Goal: Task Accomplishment & Management: Manage account settings

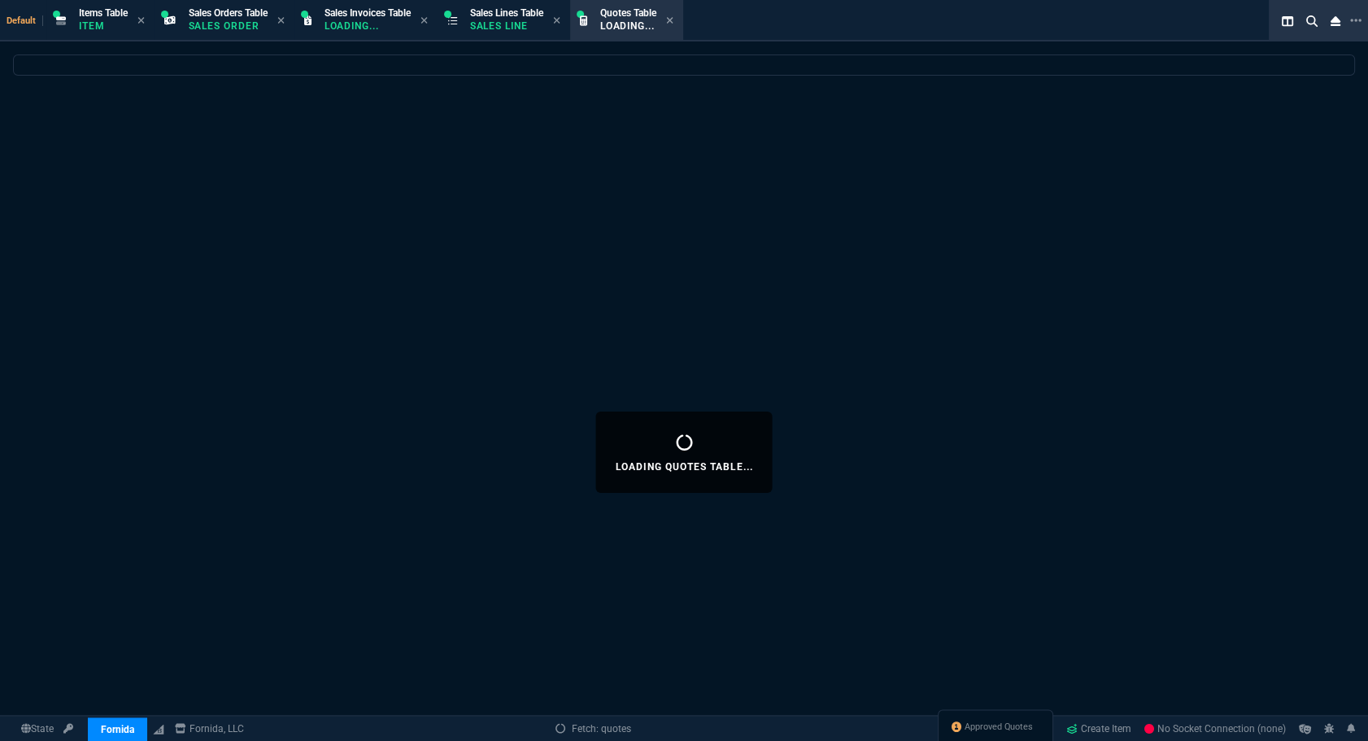
select select "12: ROSS"
select select
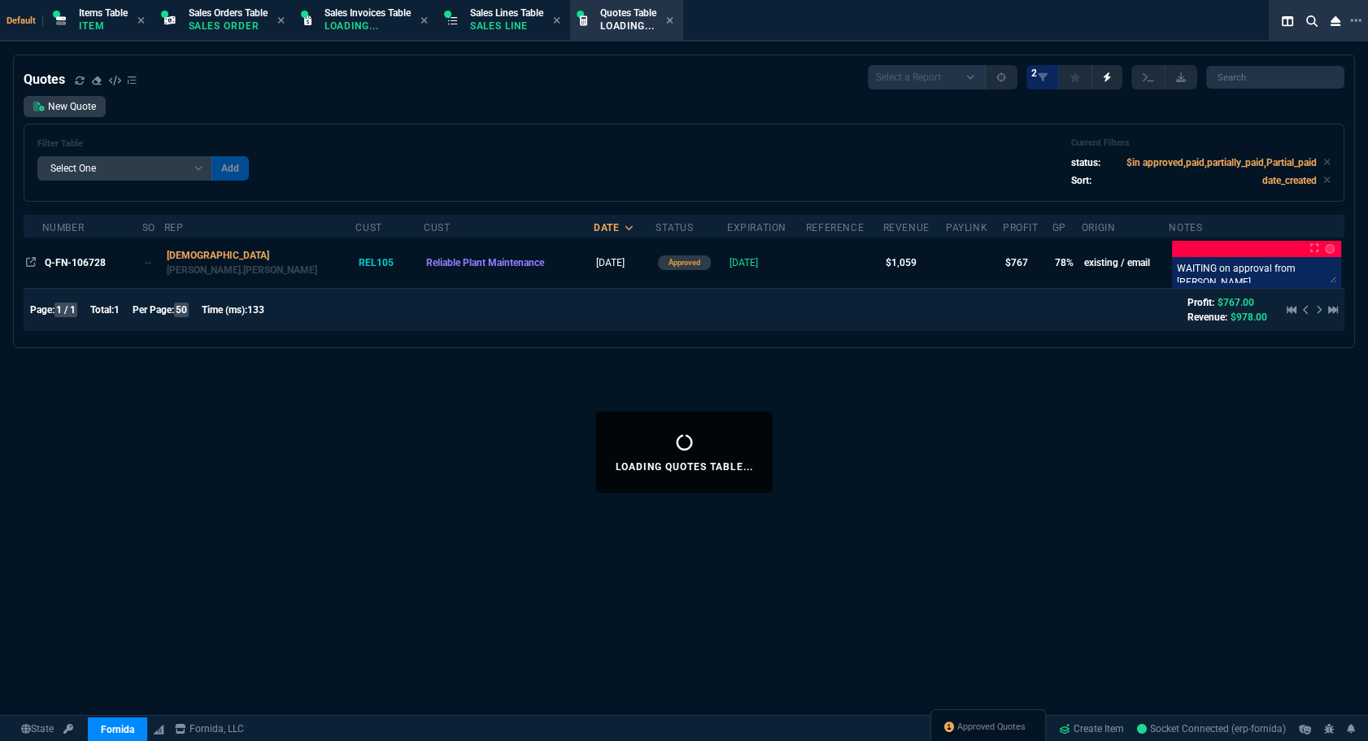
click at [1073, 430] on div "Loading Quotes Table... Quotes Select a Report Fruit (MTD) APPROVED Quotes 2 Ne…" at bounding box center [684, 451] width 1368 height 795
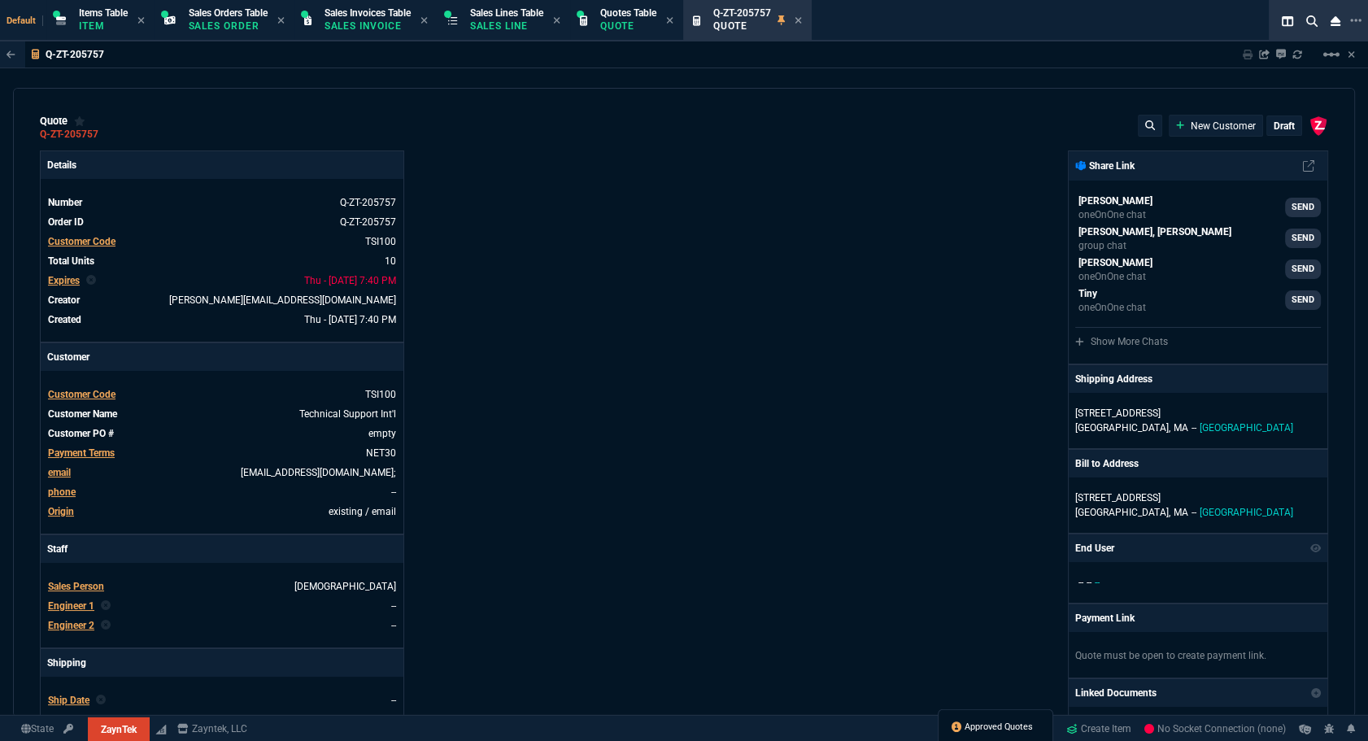
click at [998, 728] on span "Approved Quotes" at bounding box center [998, 726] width 68 height 13
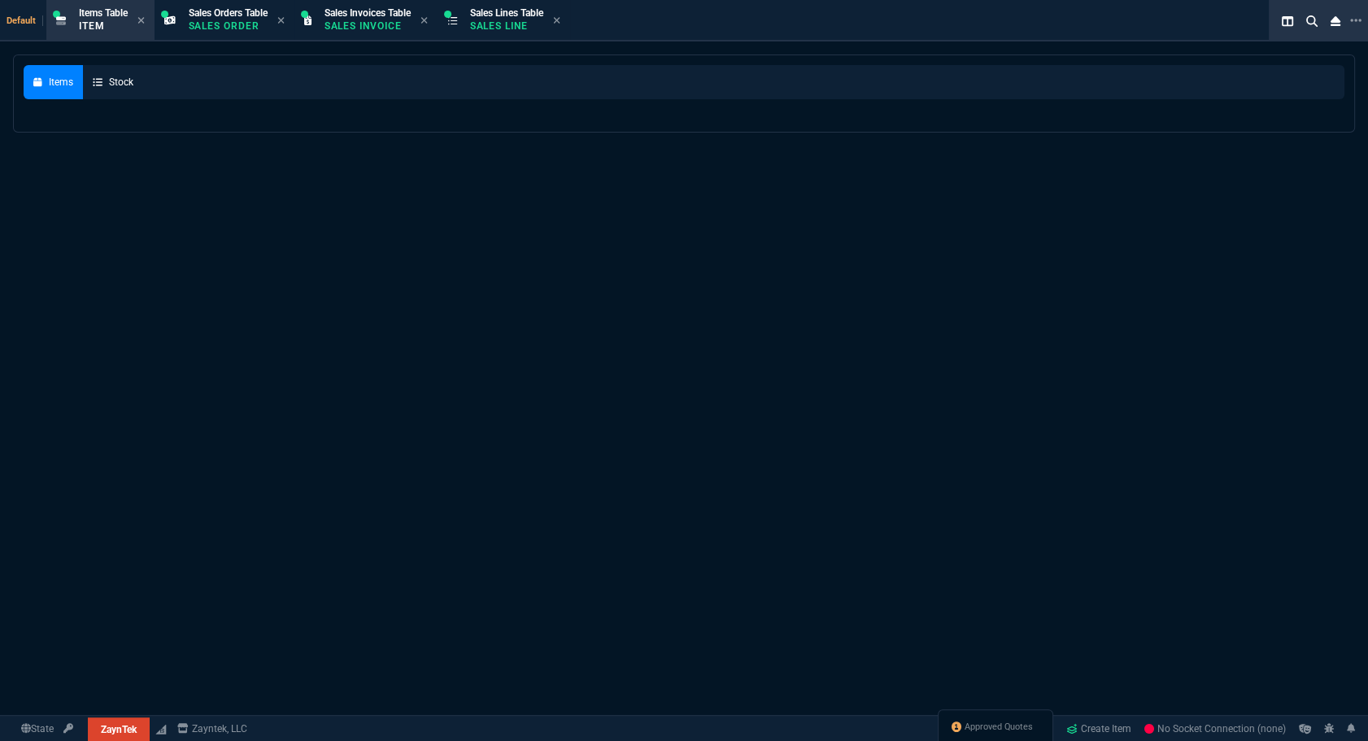
select select "12: [PERSON_NAME]"
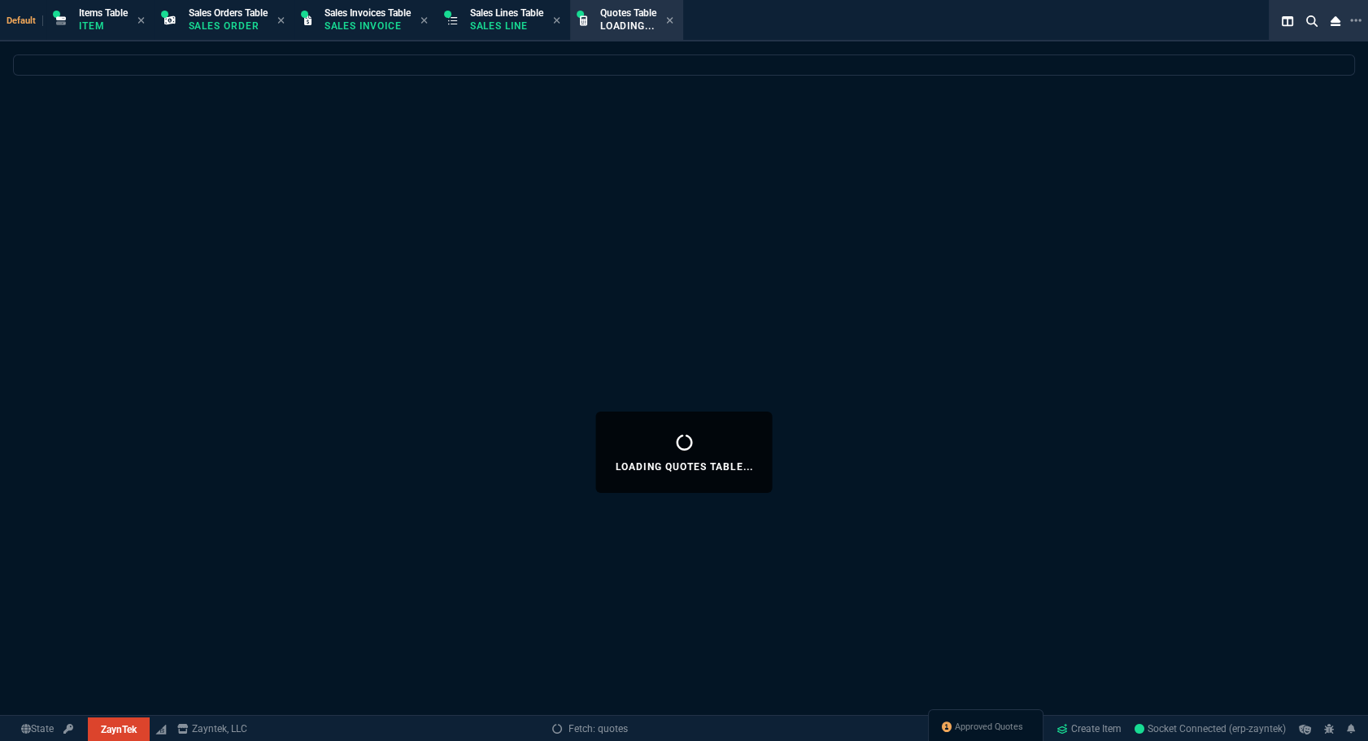
select select
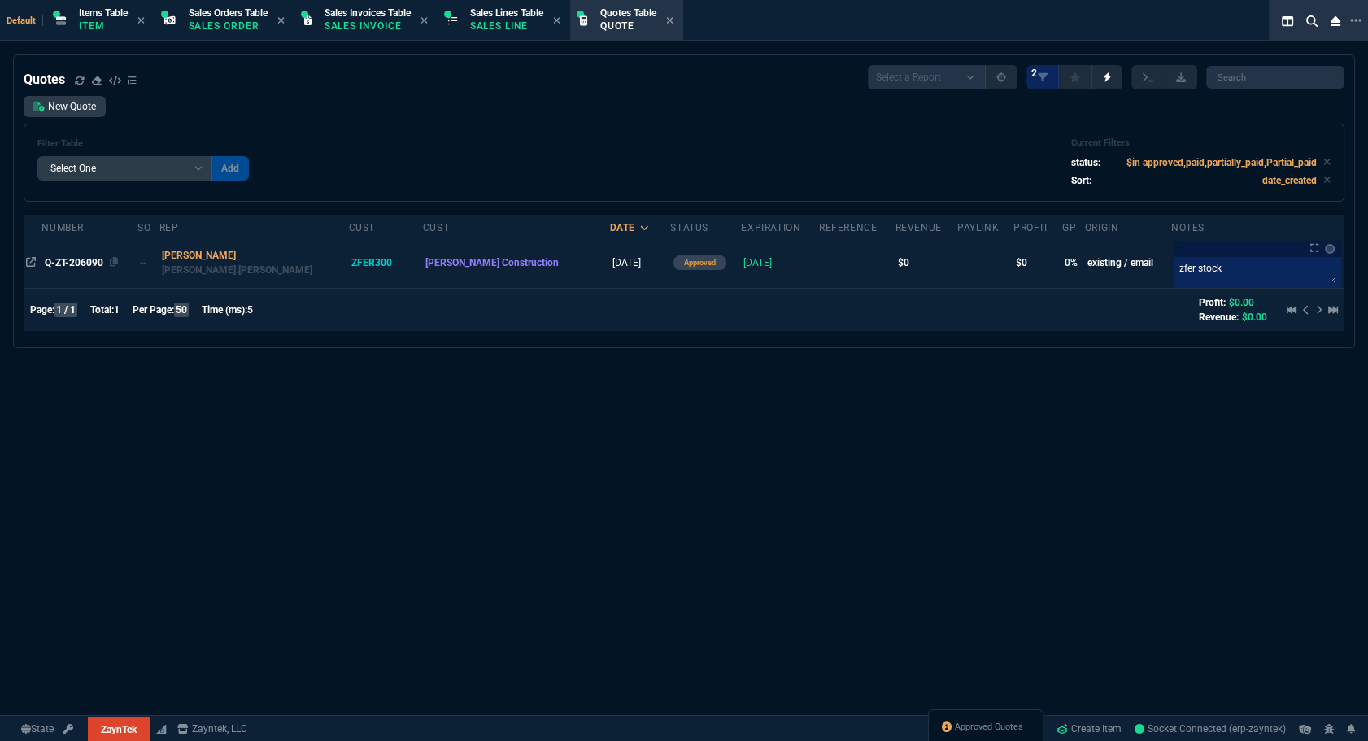
click at [78, 259] on span "Q-ZT-206090" at bounding box center [74, 262] width 59 height 11
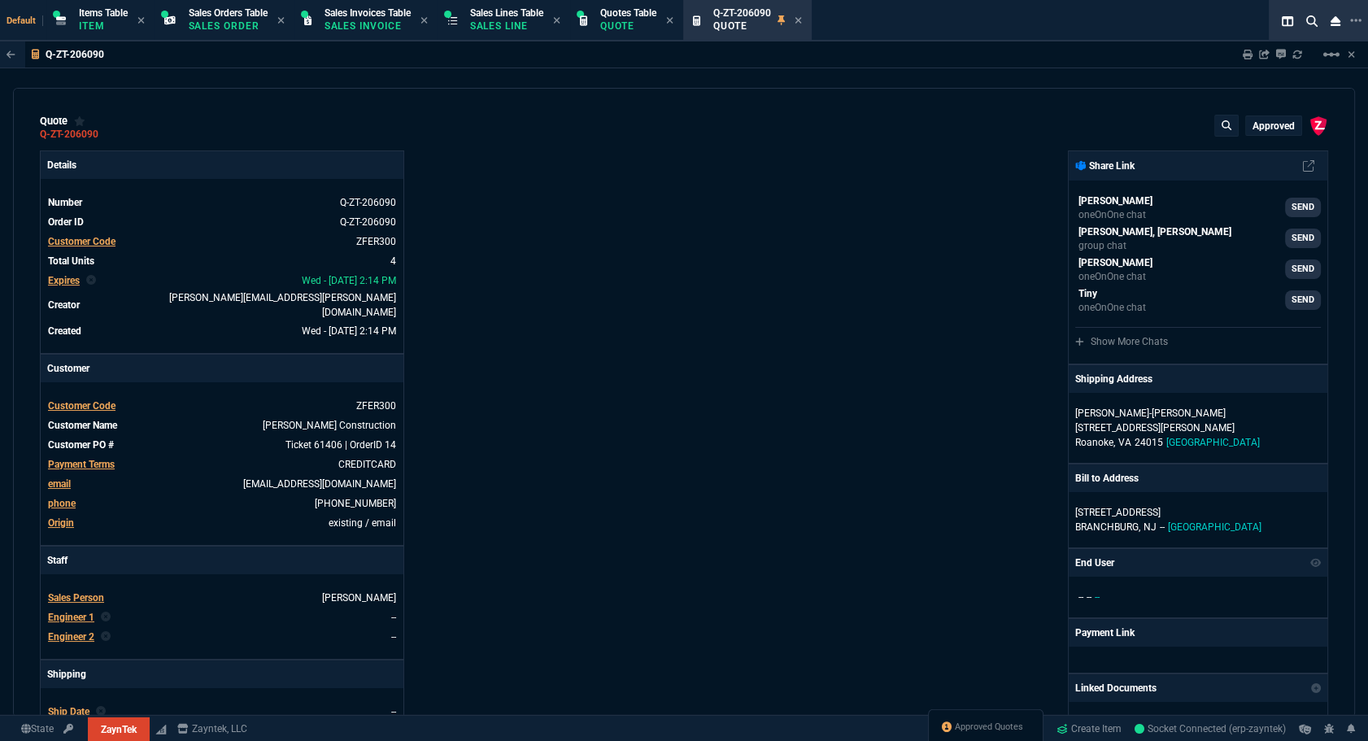
type input "0"
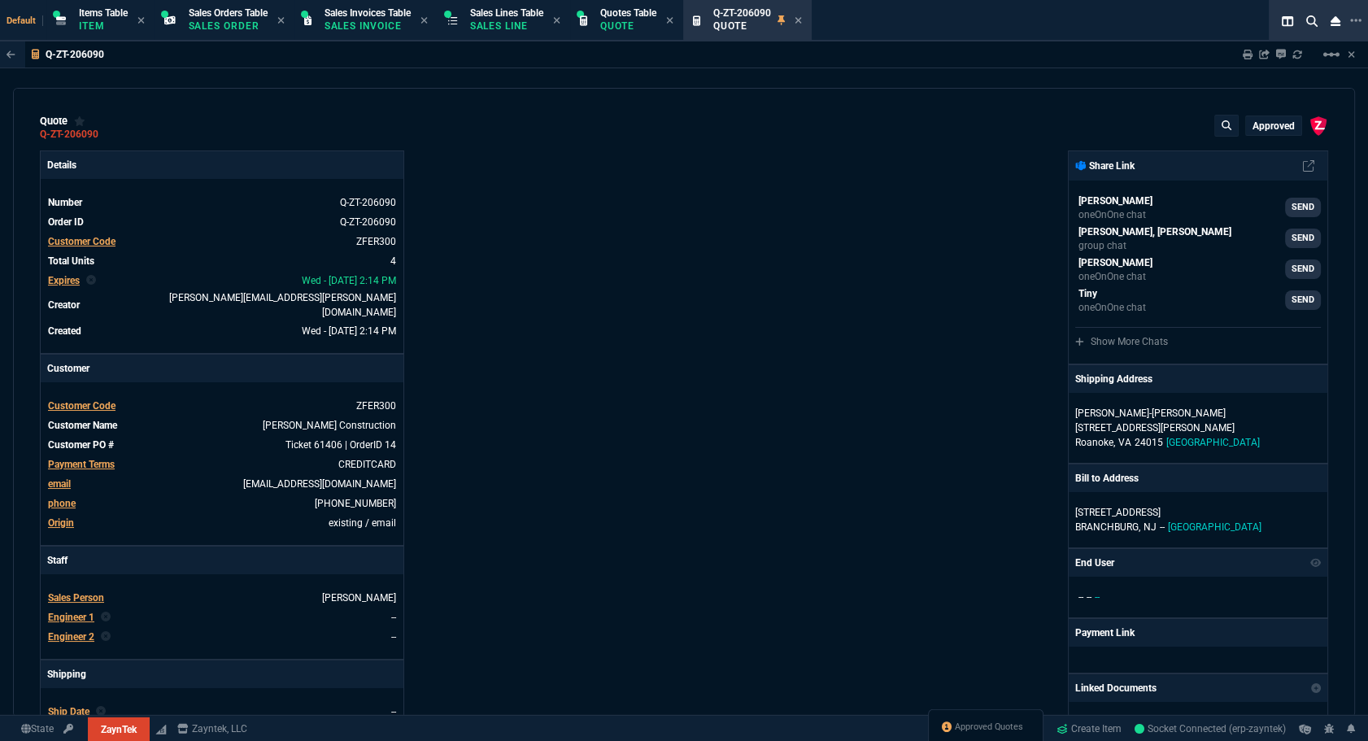
type input "0"
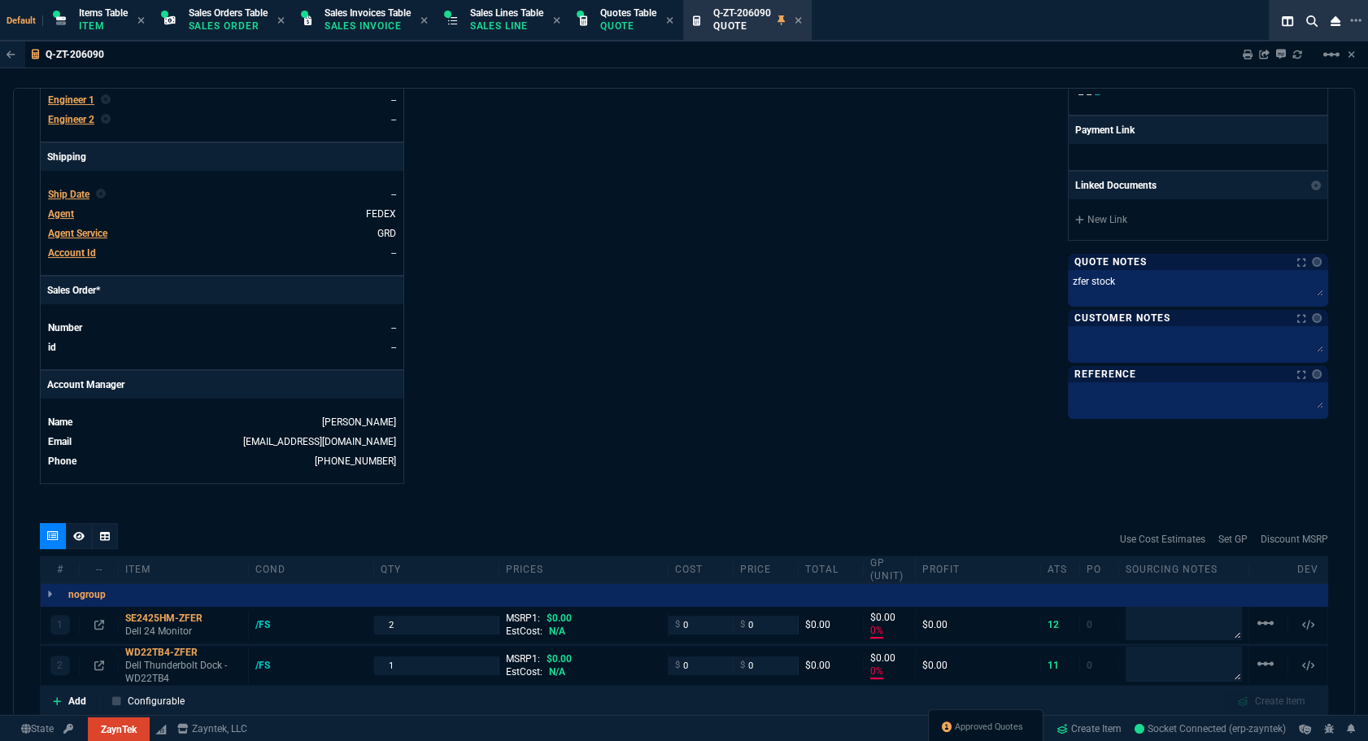
scroll to position [760, 0]
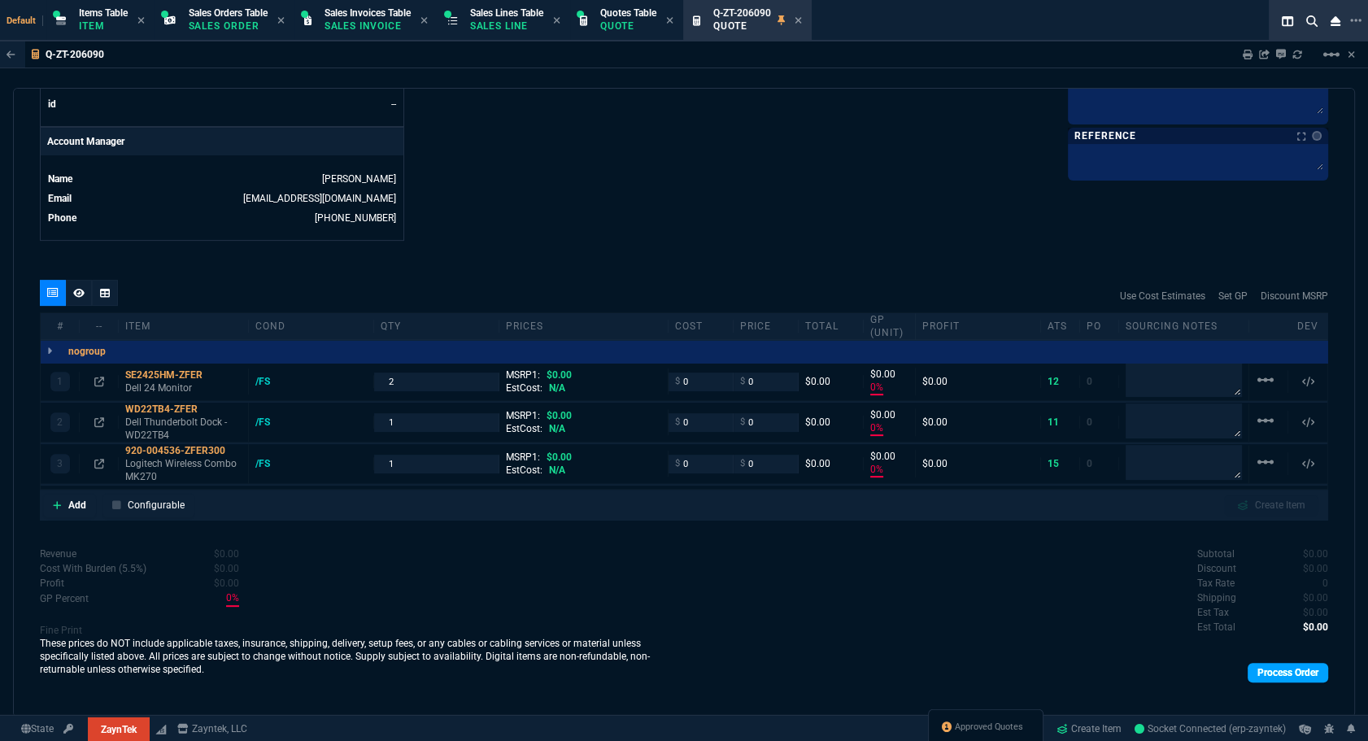
click at [1315, 663] on link "Process Order" at bounding box center [1287, 673] width 80 height 20
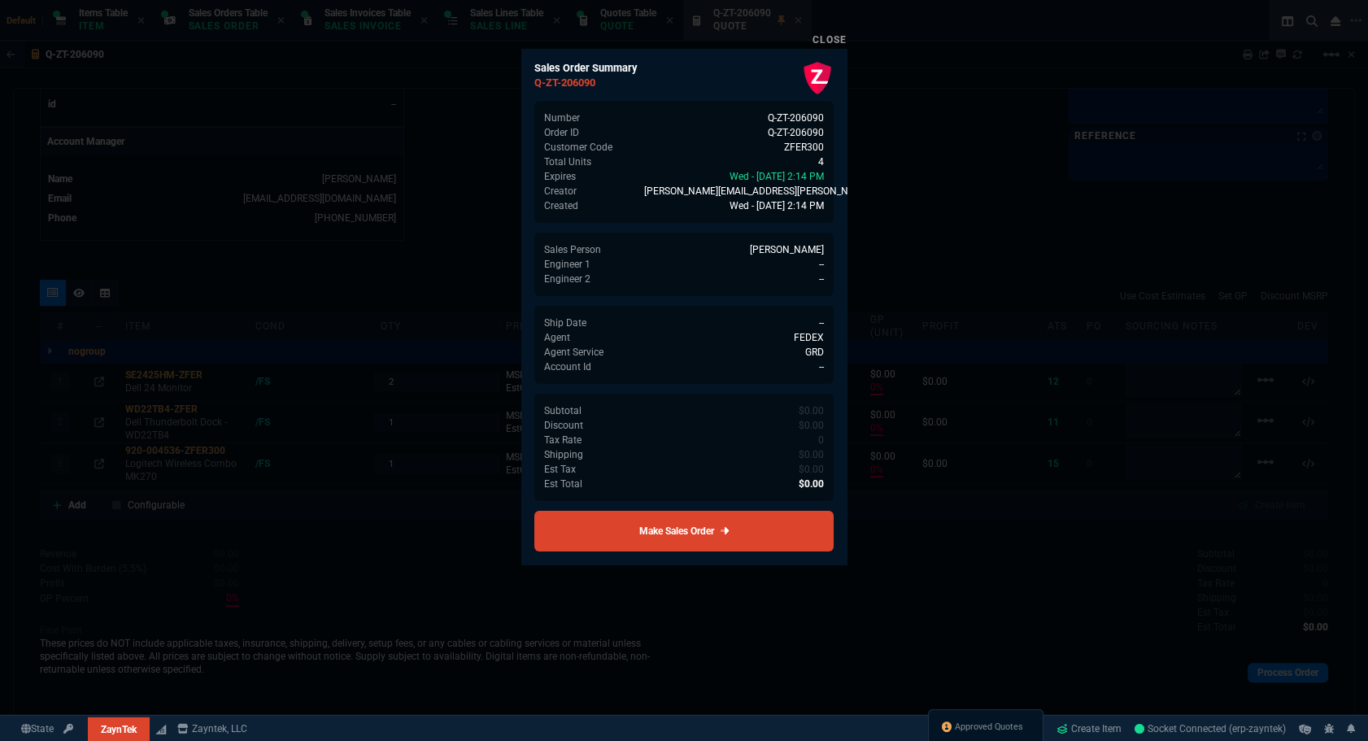
click at [721, 520] on link "Make Sales Order" at bounding box center [683, 531] width 299 height 41
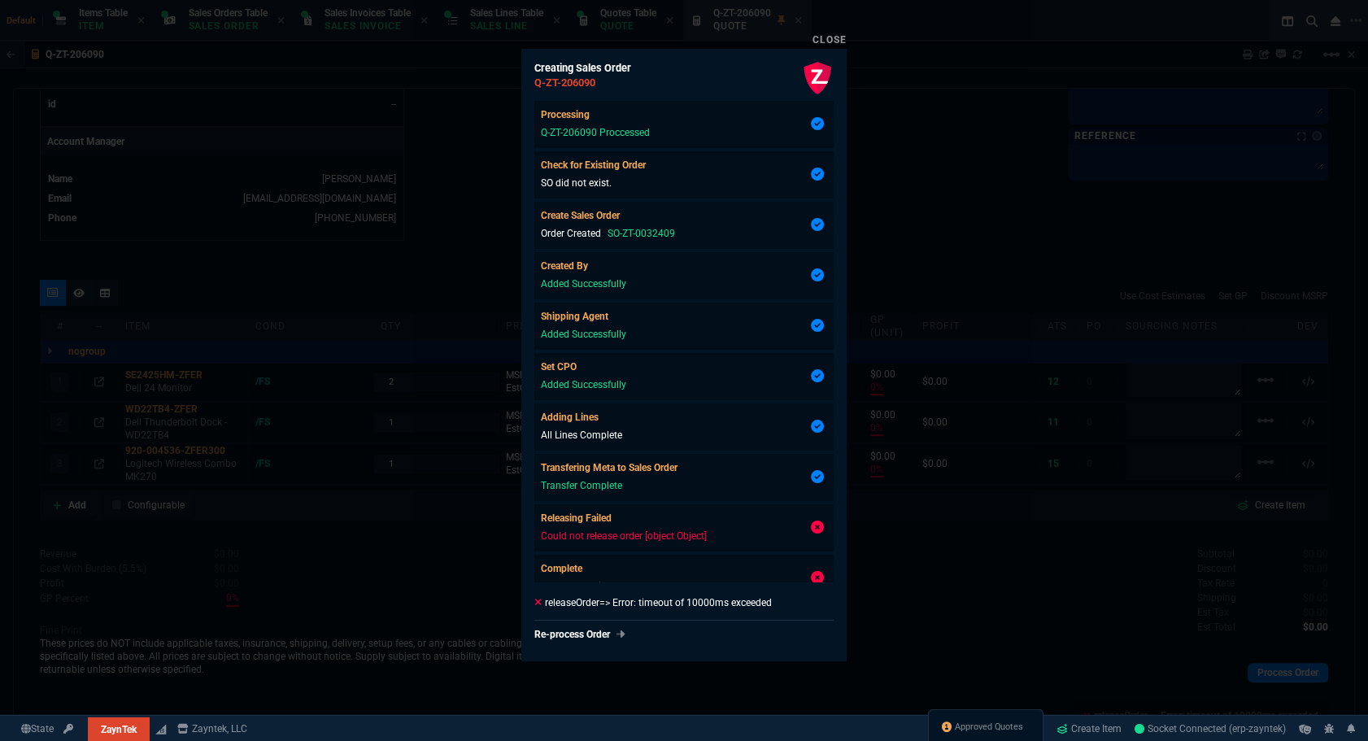
type input "0"
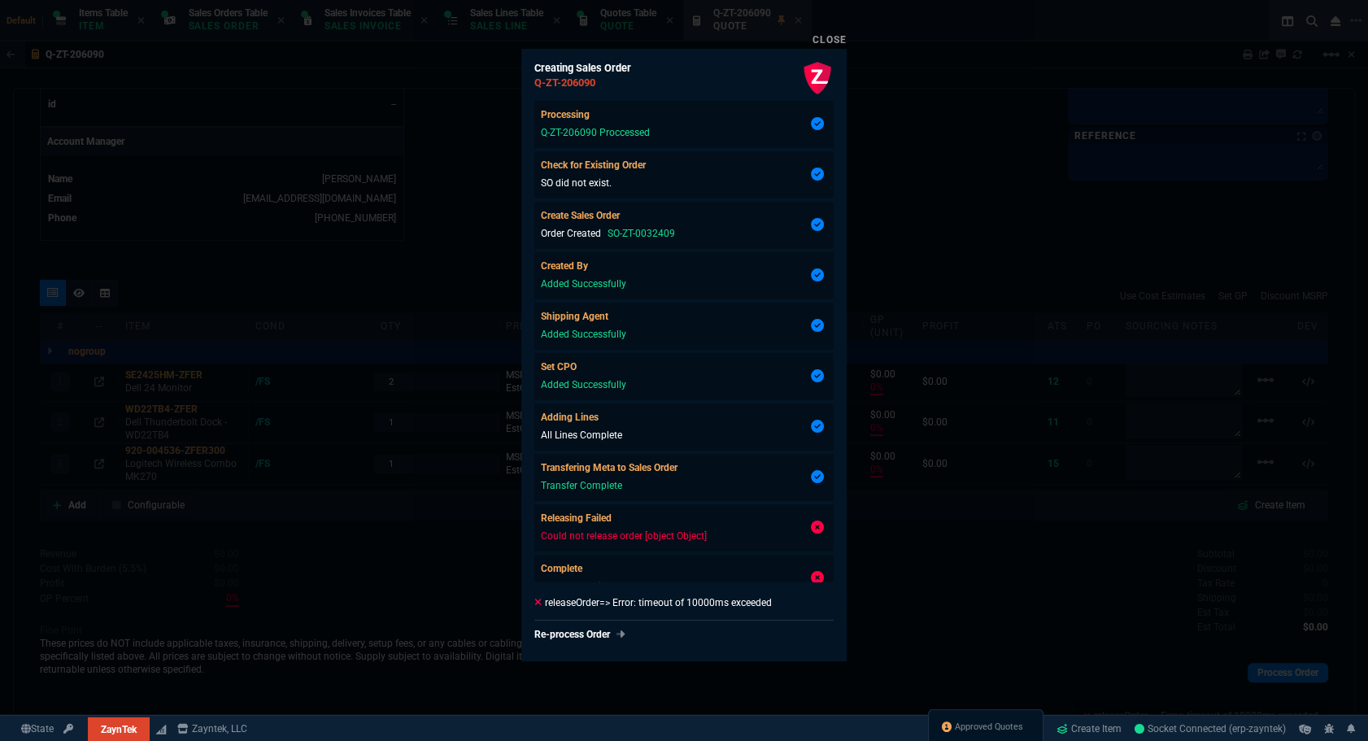
type input "0"
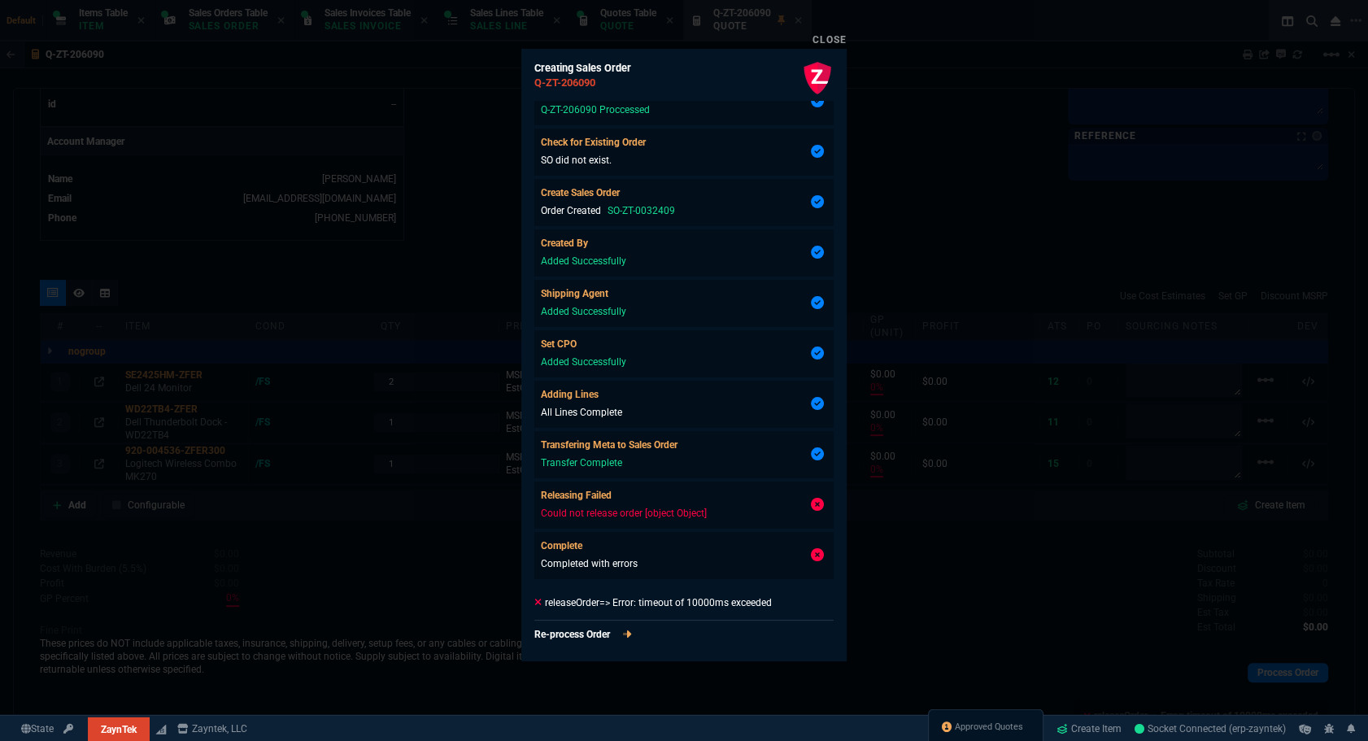
click at [618, 633] on link "Re-process Order" at bounding box center [683, 634] width 299 height 15
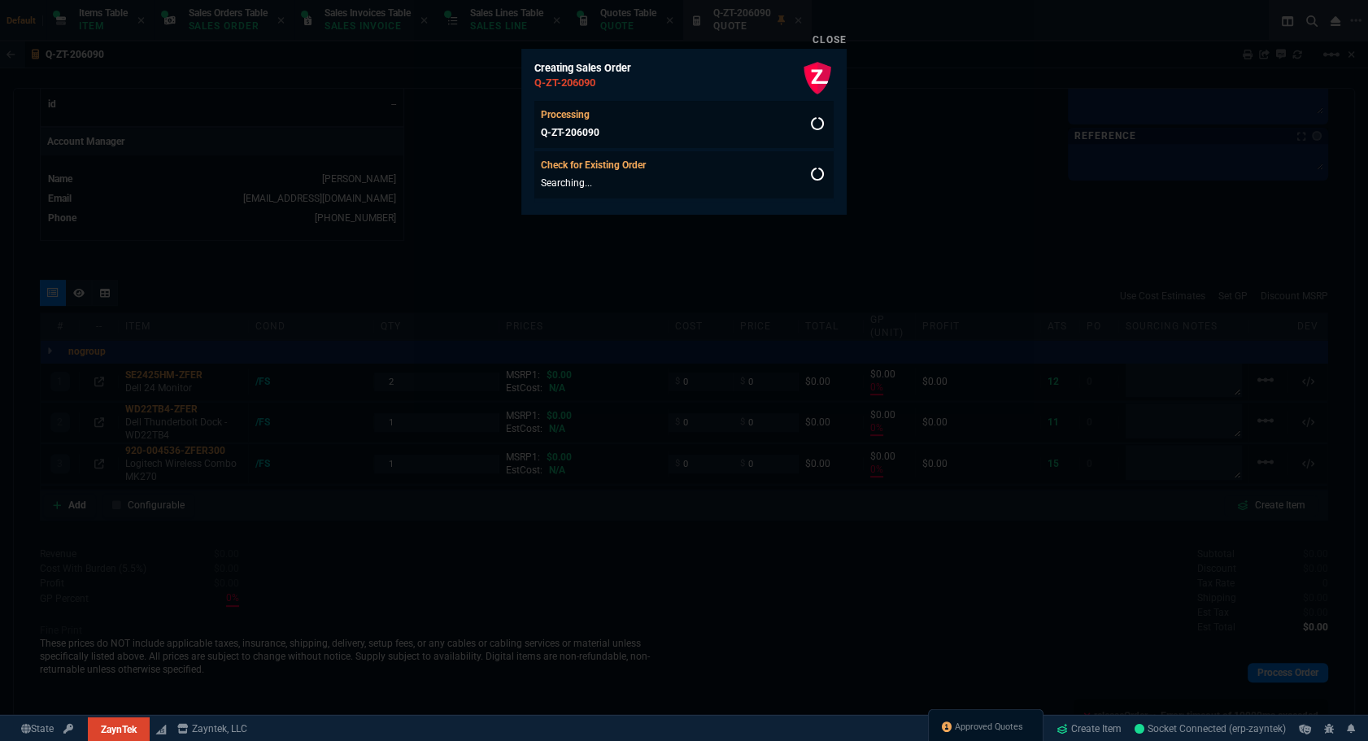
scroll to position [0, 0]
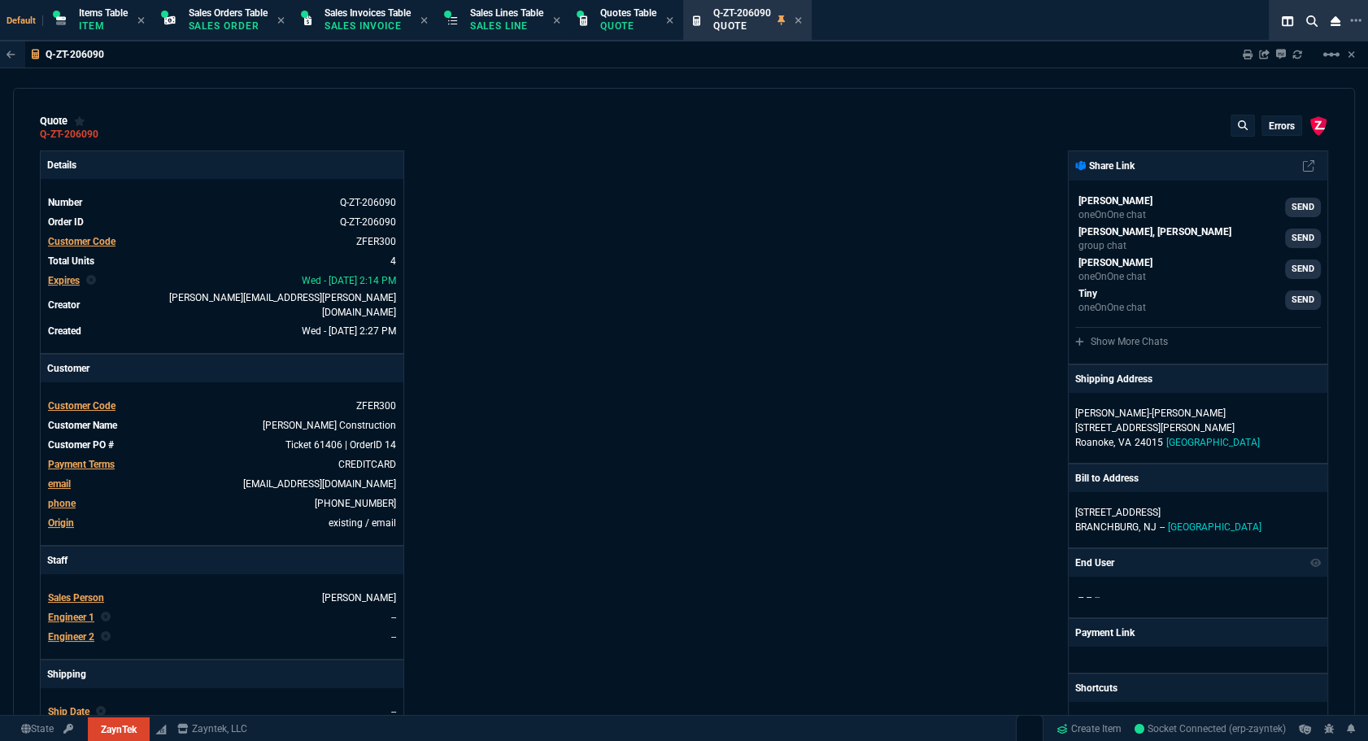
type input "0"
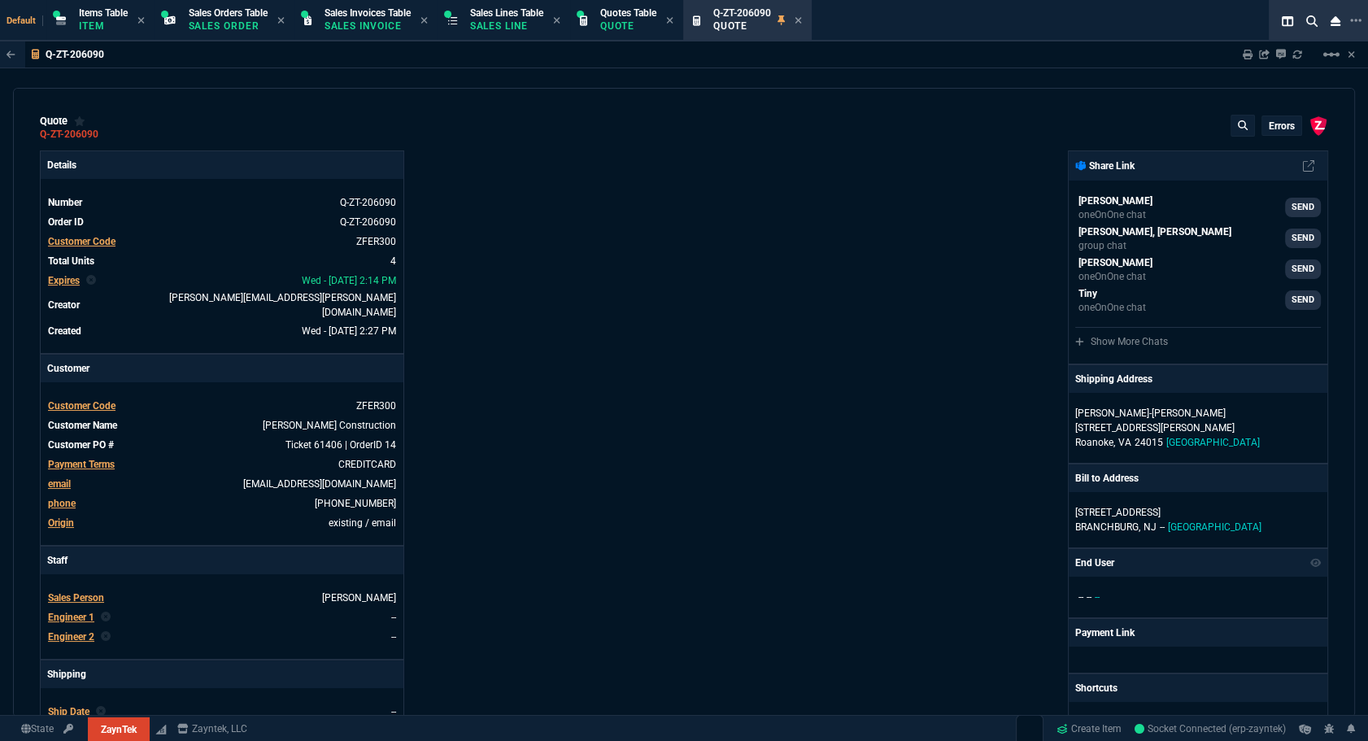
type input "0"
select select "12: ROSS"
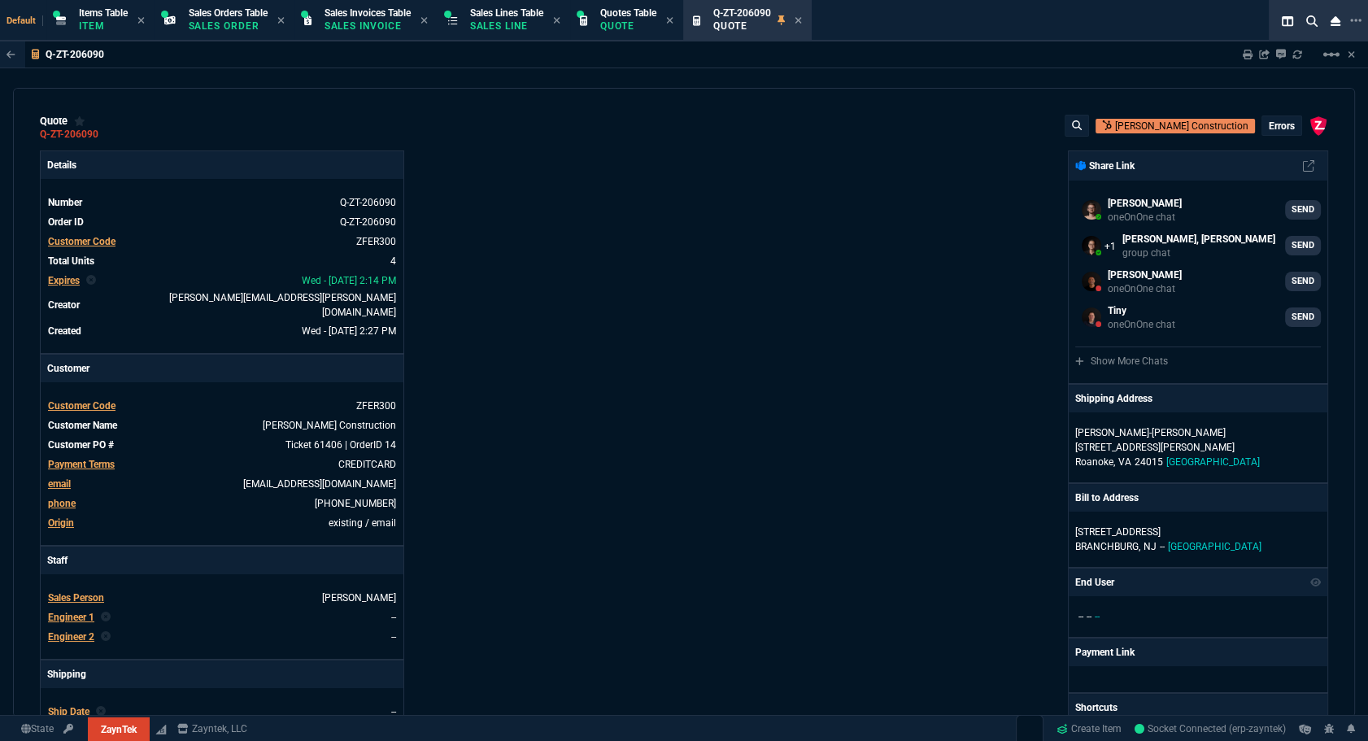
scroll to position [847, 0]
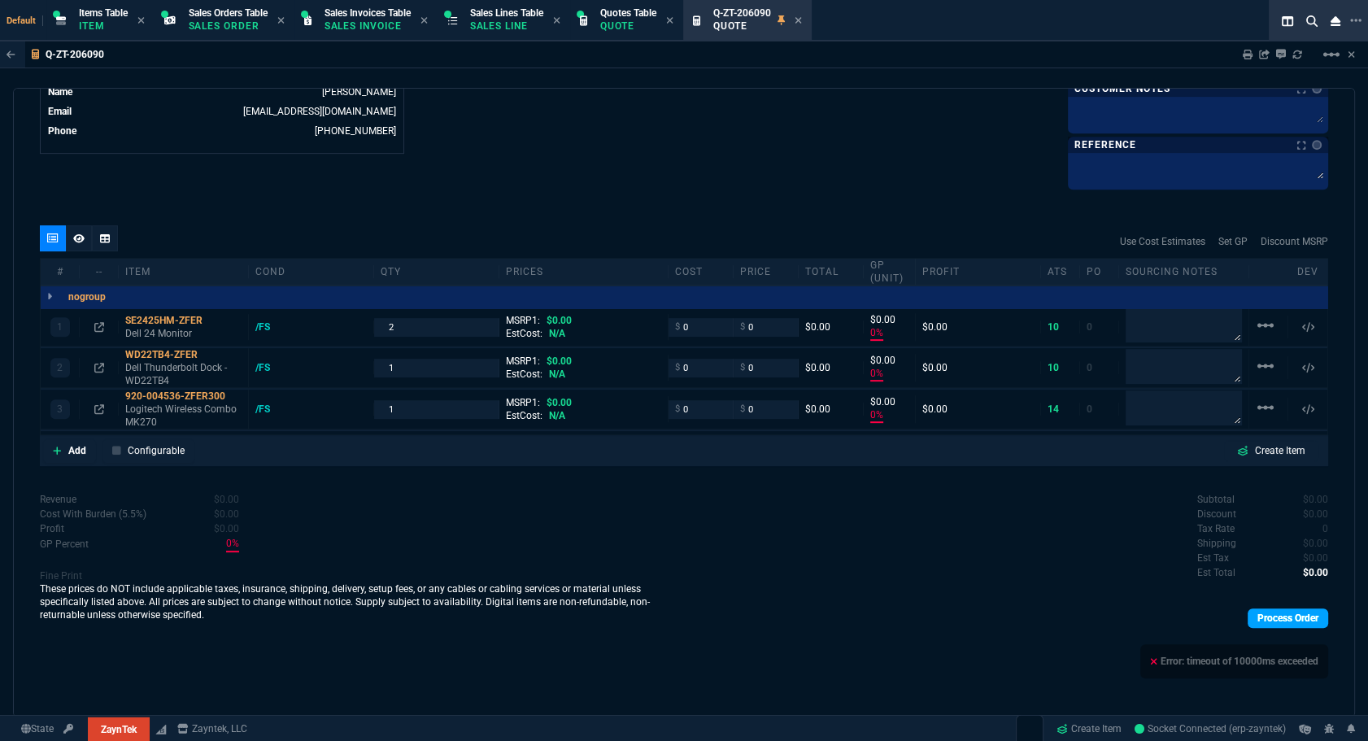
click at [1249, 619] on link "Process Order" at bounding box center [1287, 618] width 80 height 20
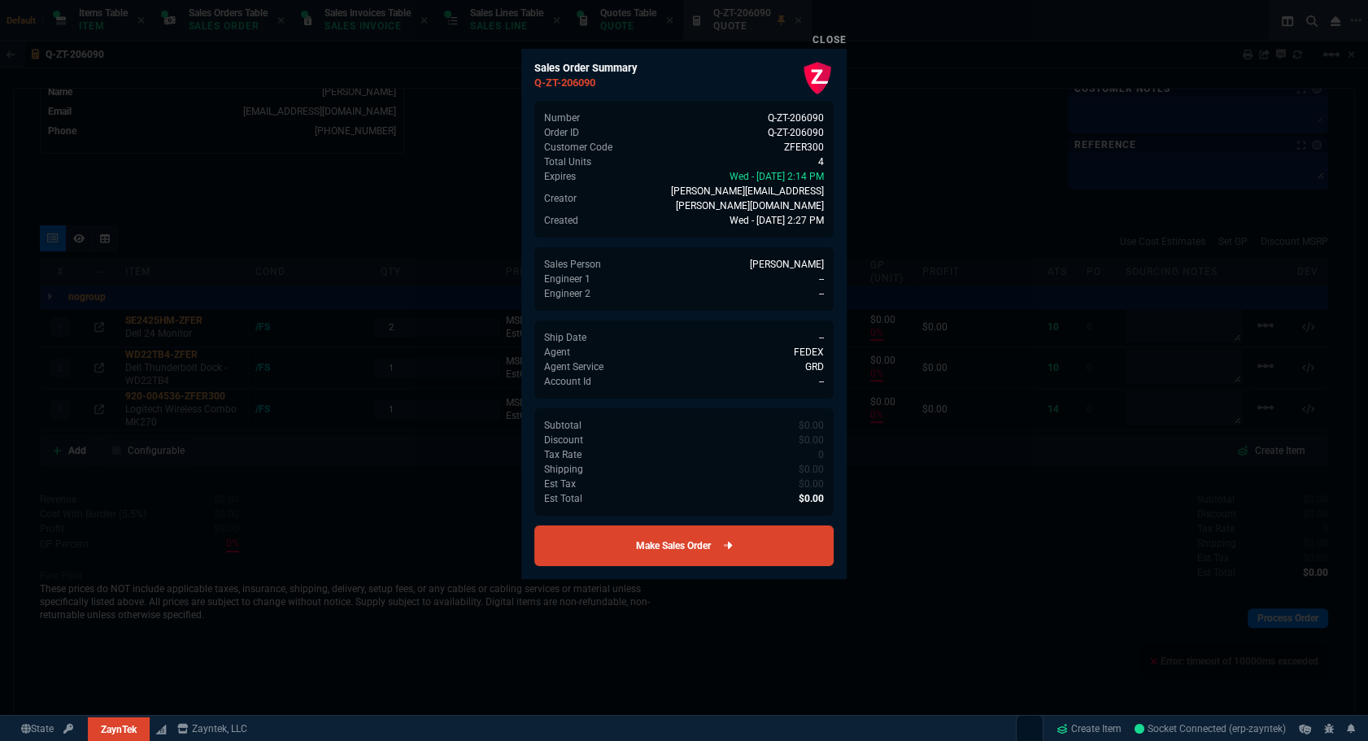
click at [759, 530] on link "Make Sales Order" at bounding box center [683, 545] width 299 height 41
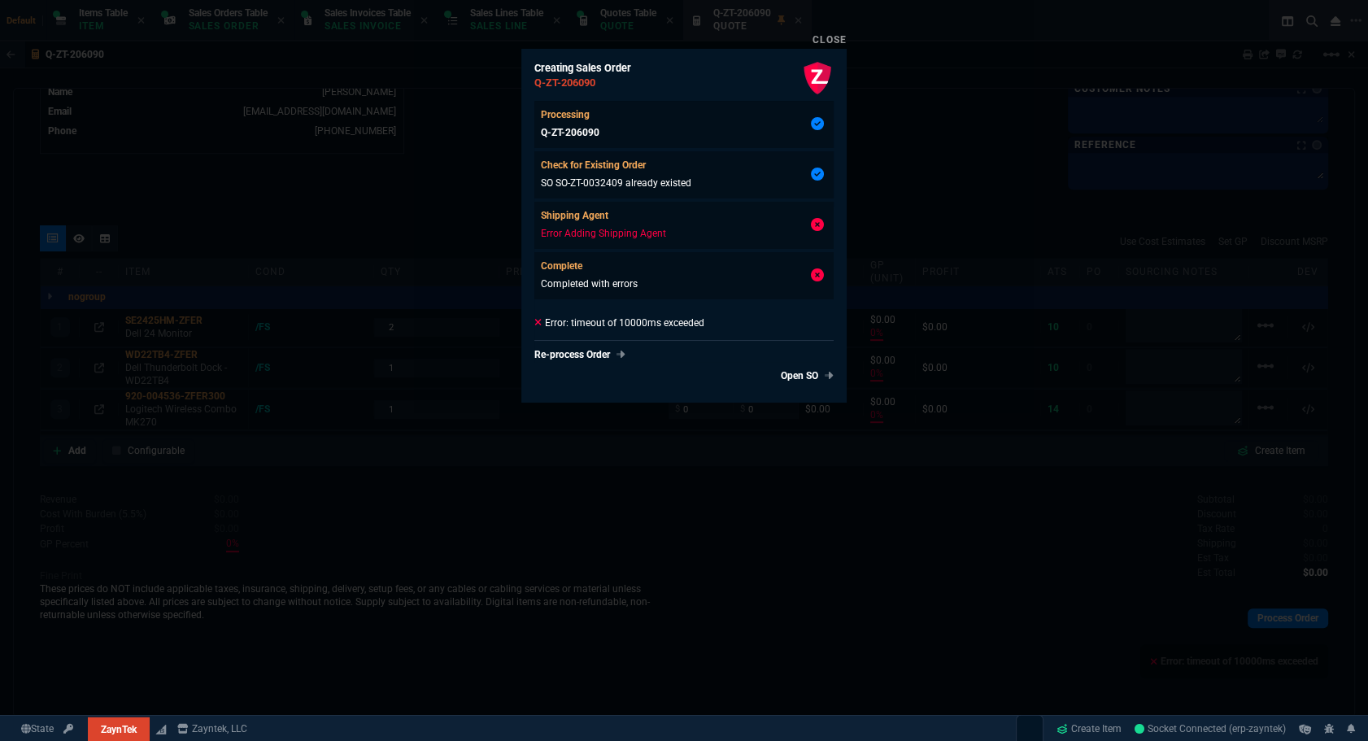
type input "0"
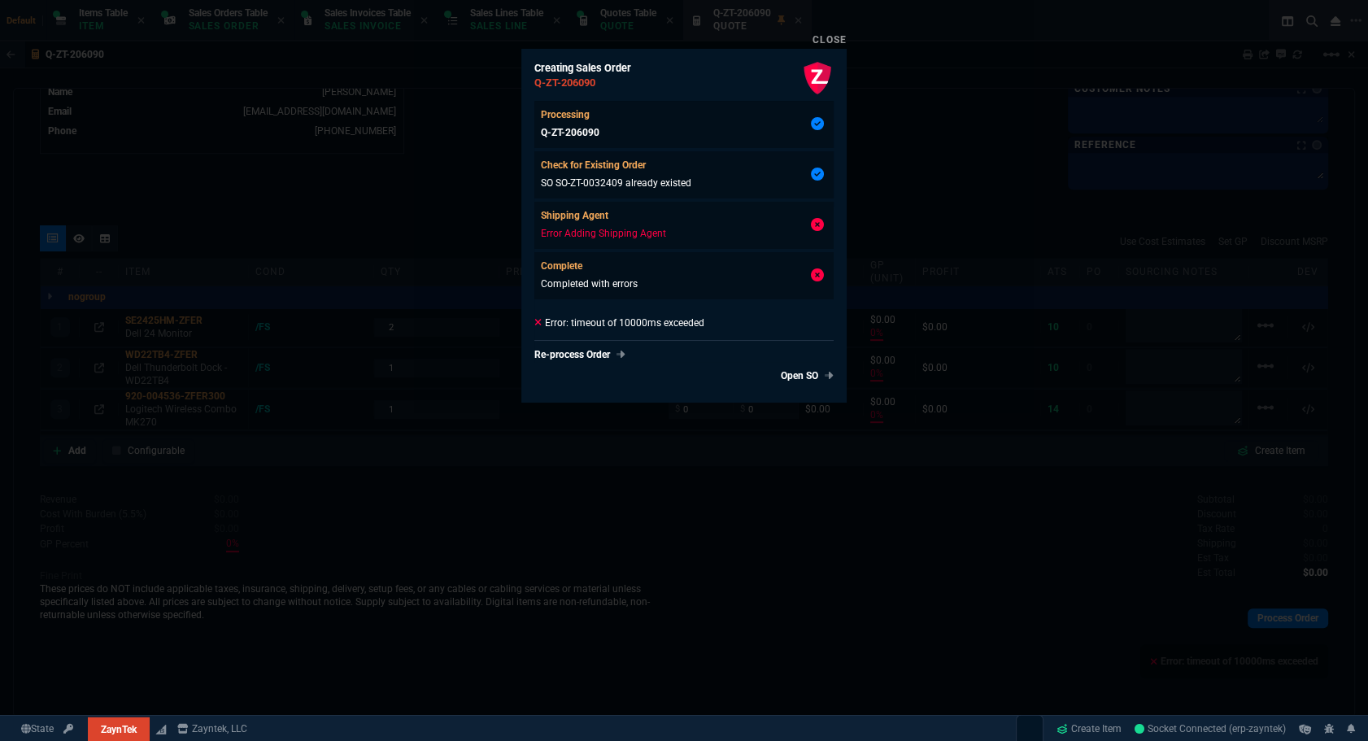
type input "0"
click at [794, 376] on link "Open SO" at bounding box center [803, 375] width 59 height 15
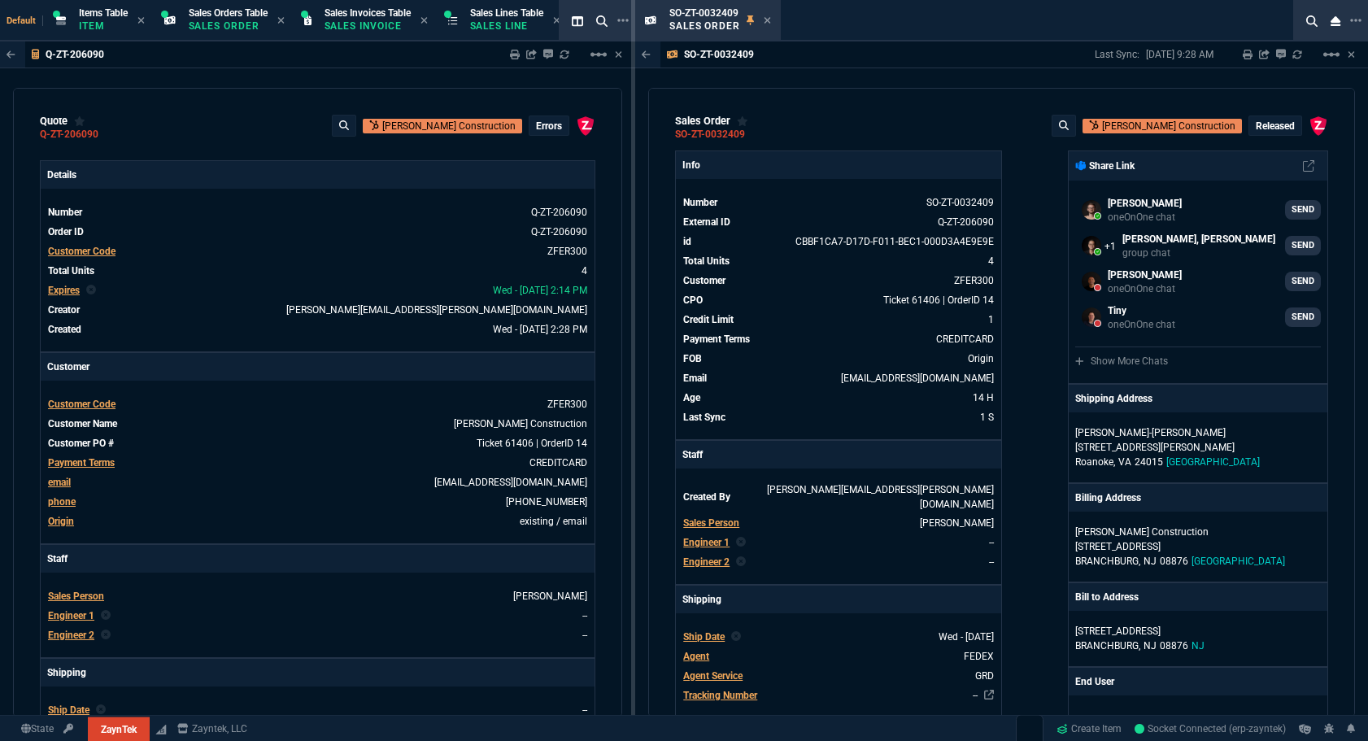
select select "12: [PERSON_NAME]"
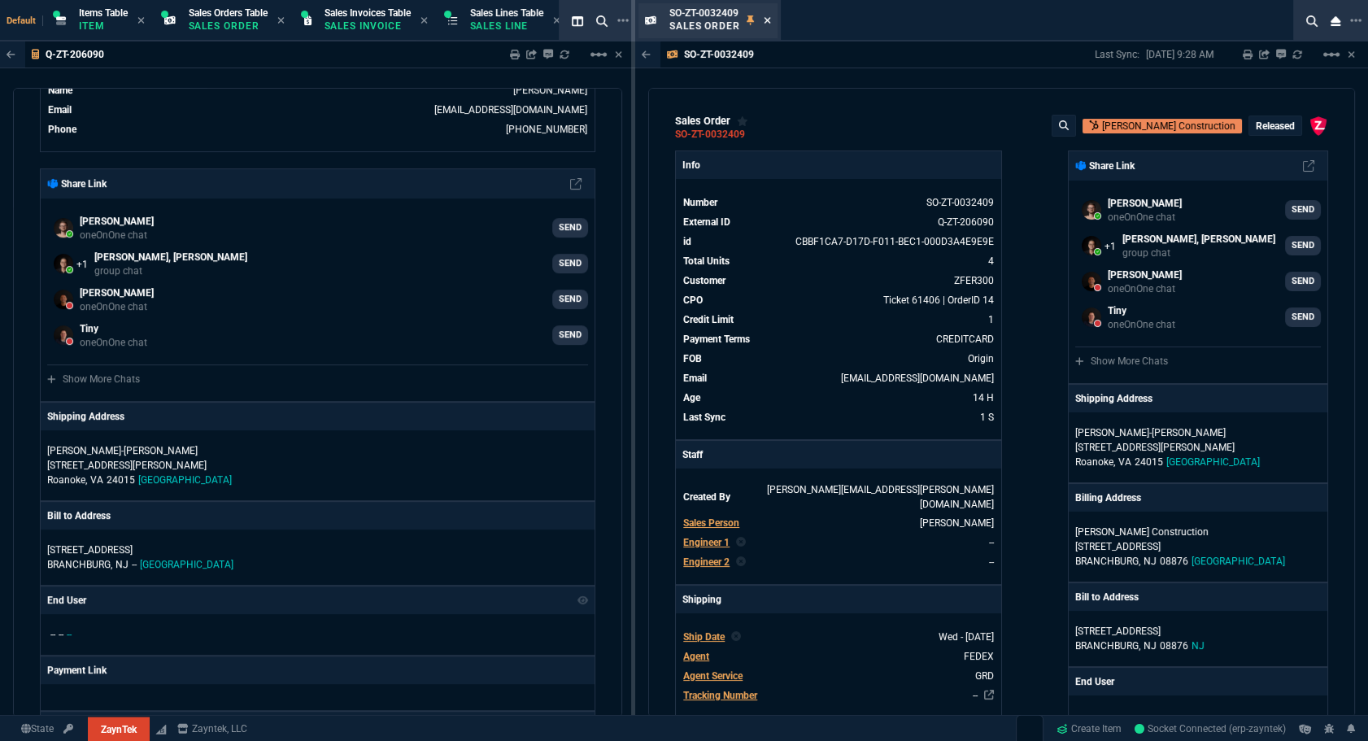
click at [770, 21] on icon at bounding box center [766, 20] width 7 height 10
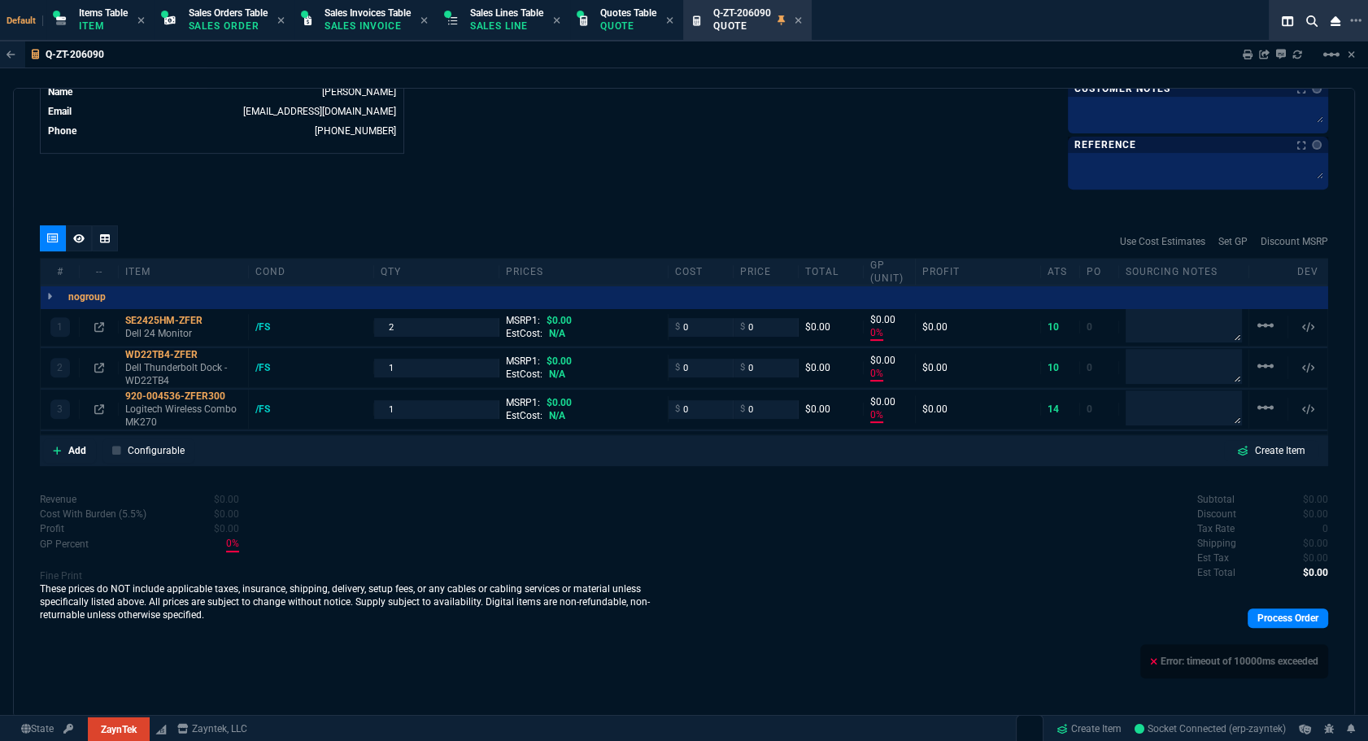
scroll to position [626, 0]
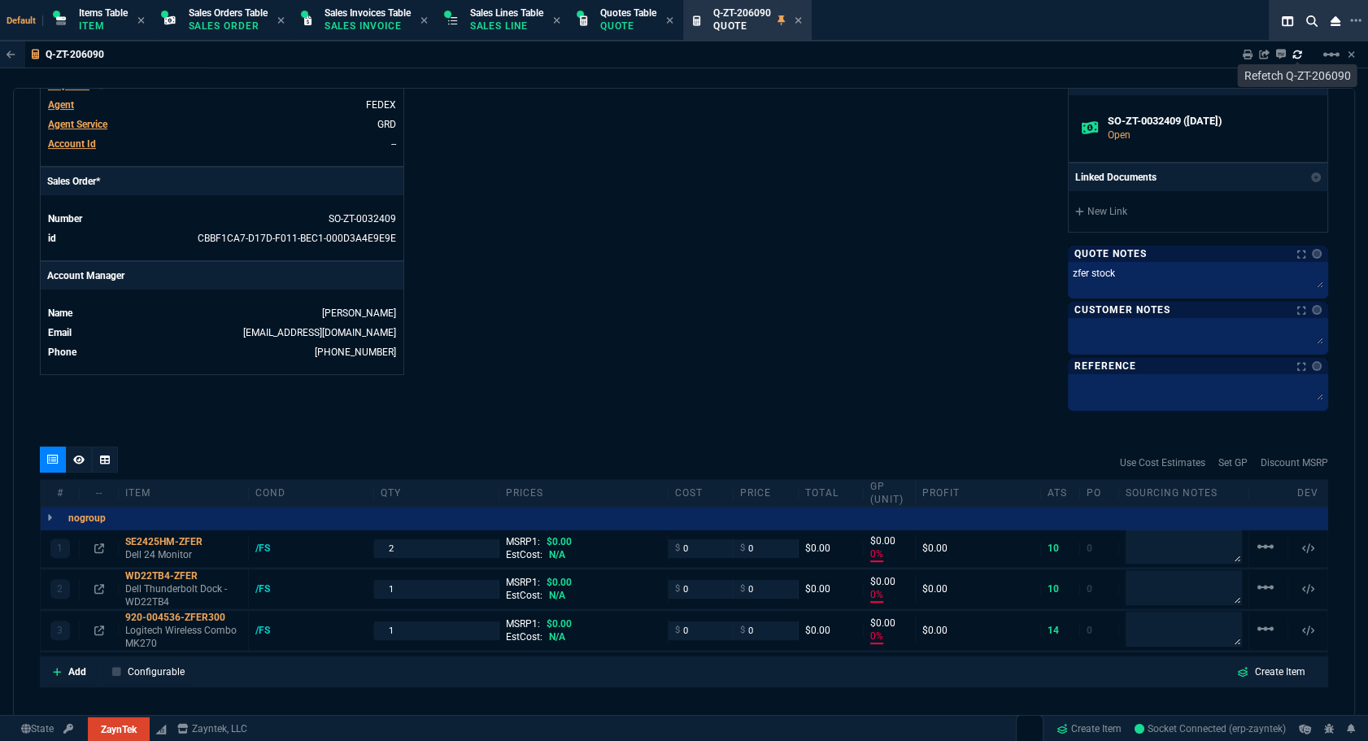
click at [1297, 56] on icon at bounding box center [1297, 55] width 10 height 10
type input "0"
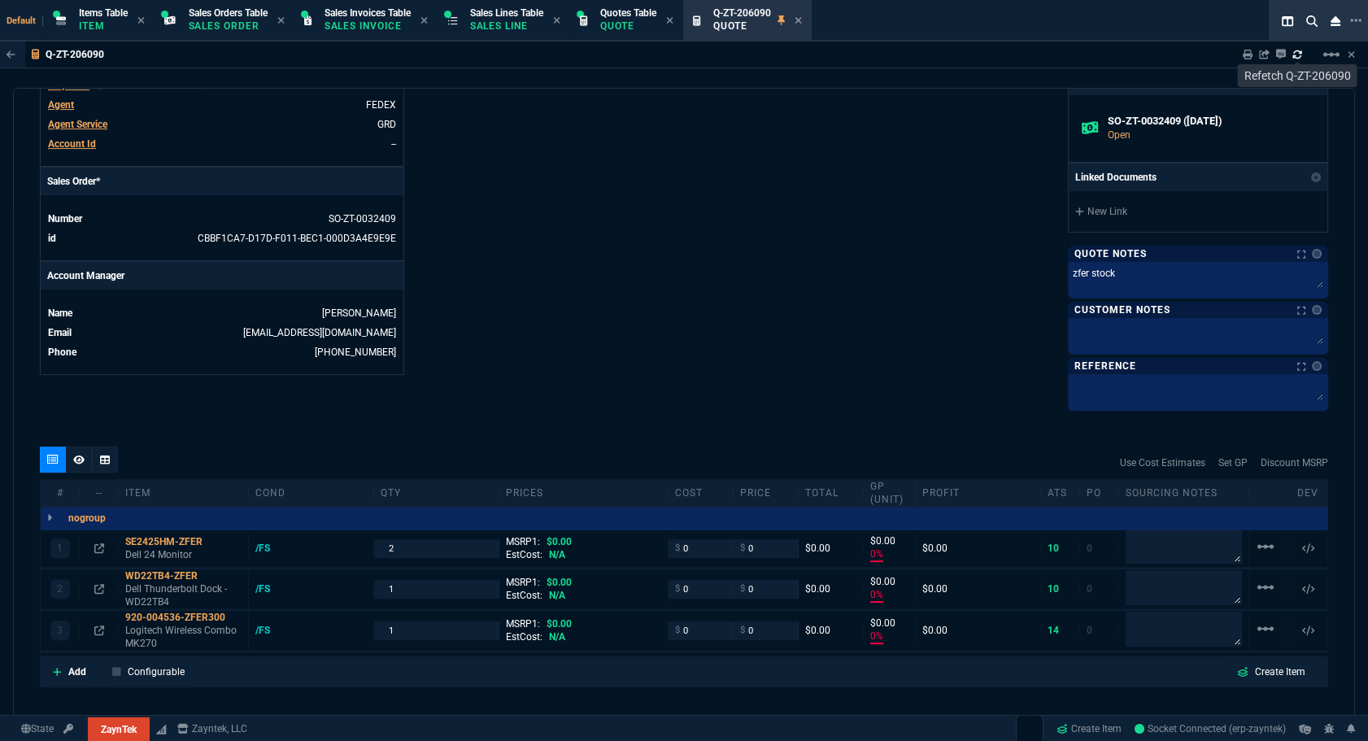
type input "0"
click at [1292, 50] on icon at bounding box center [1297, 55] width 10 height 10
type input "0"
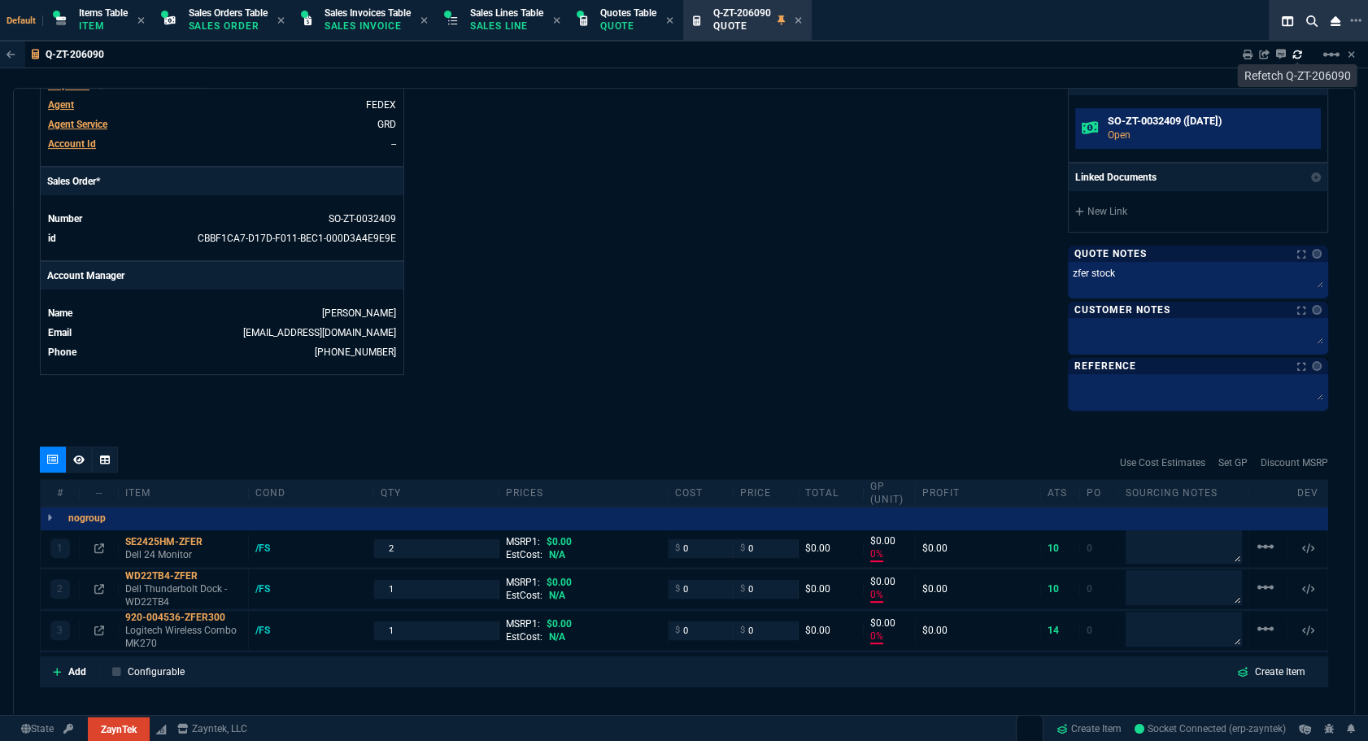
type input "0"
click at [1152, 131] on p "Open" at bounding box center [1210, 135] width 207 height 15
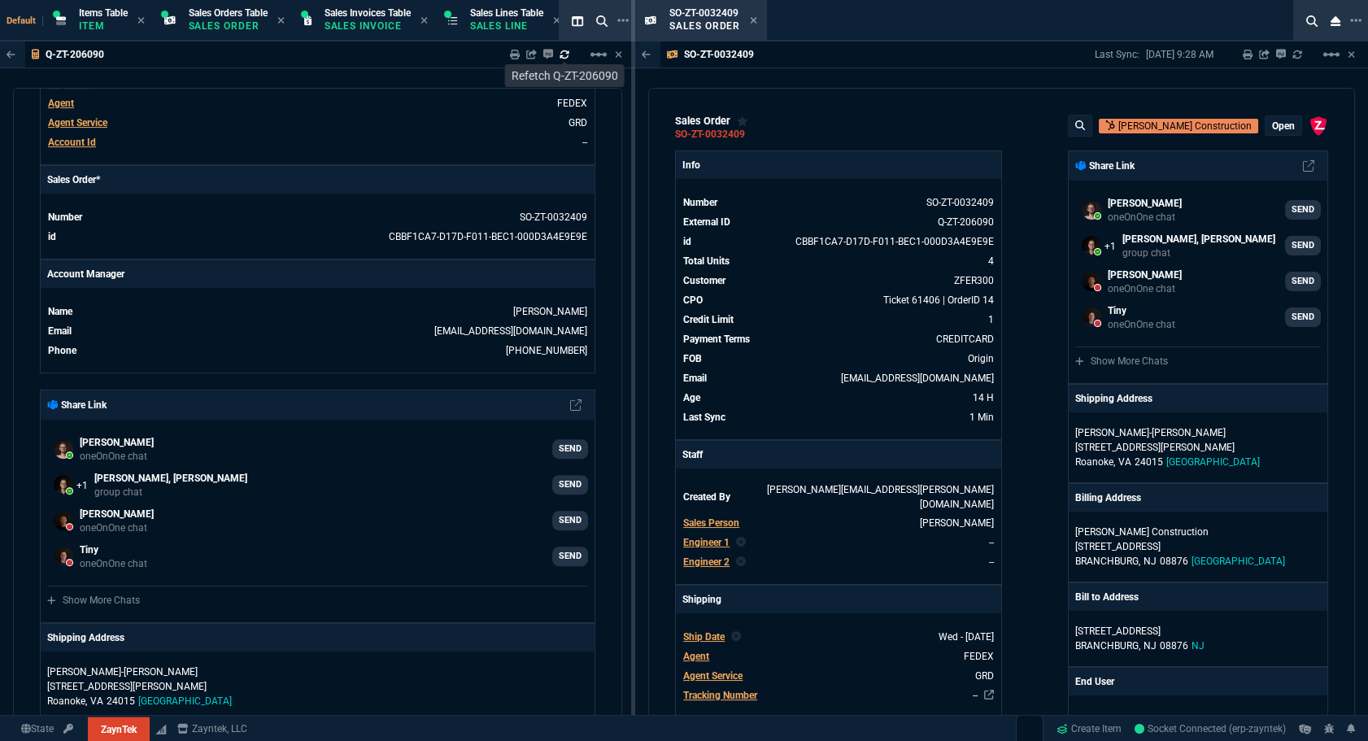
click at [1272, 114] on div "sales order SO-ZT-0032409 Ferreira Construction Open ZaynTek, LLC 2609 Technolo…" at bounding box center [1001, 402] width 707 height 629
click at [1272, 120] on p "Open" at bounding box center [1283, 126] width 23 height 13
click at [1189, 144] on button "radio_button_unchecked Released" at bounding box center [1213, 156] width 145 height 39
click at [1024, 147] on div at bounding box center [684, 370] width 1368 height 741
click at [1296, 54] on icon at bounding box center [1297, 55] width 10 height 10
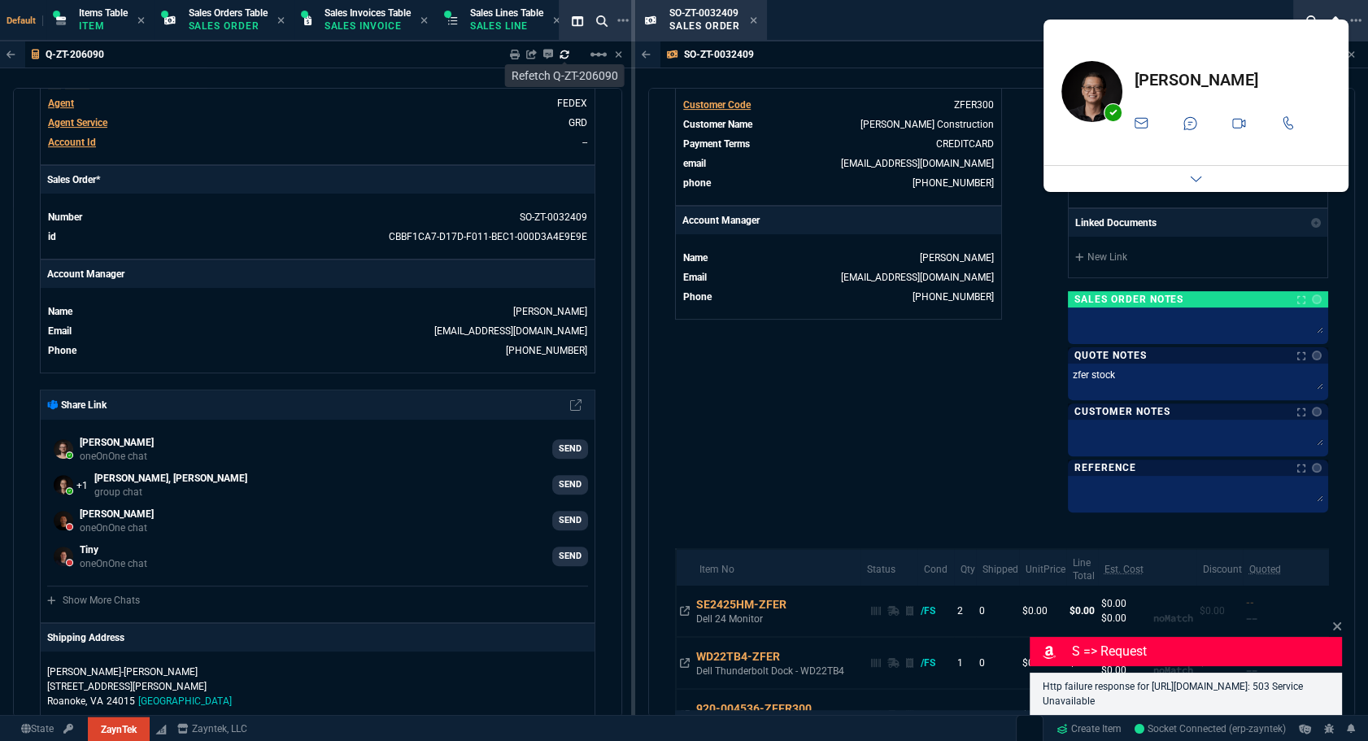
scroll to position [846, 0]
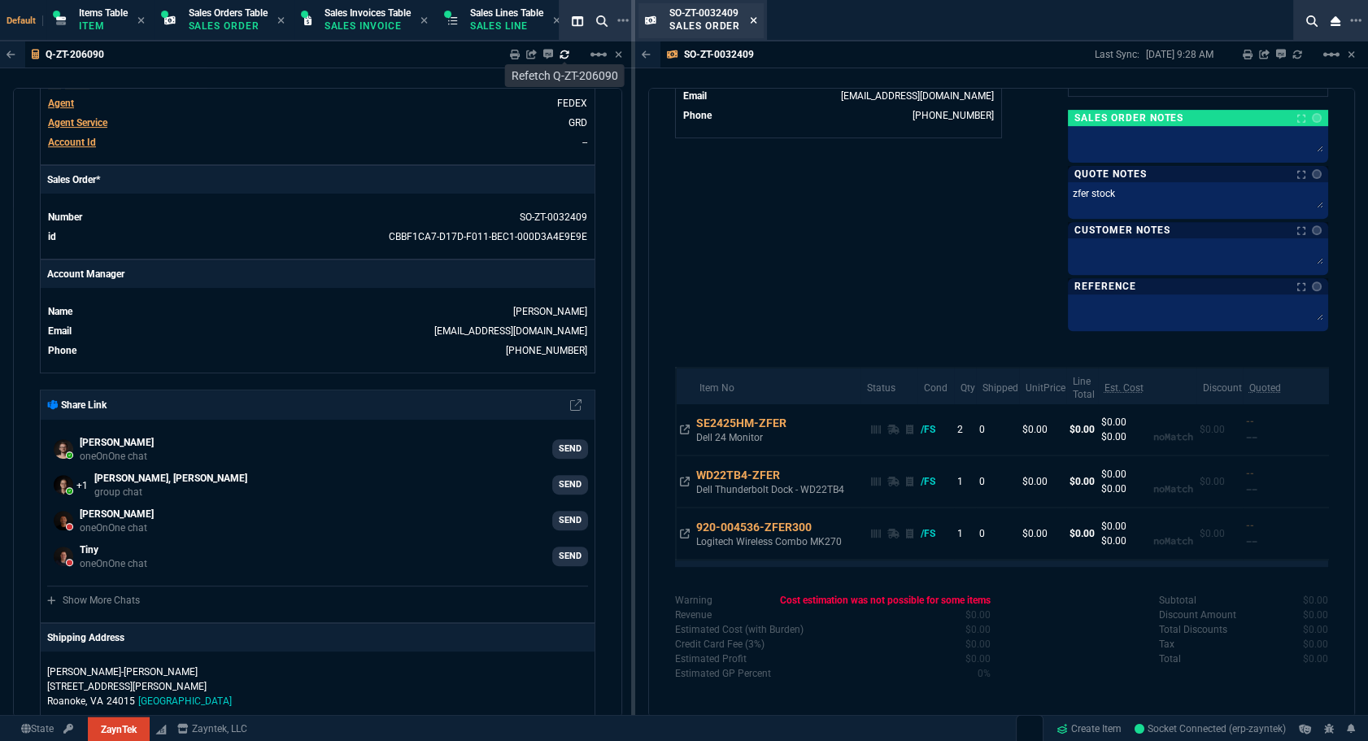
click at [755, 22] on icon at bounding box center [753, 20] width 7 height 7
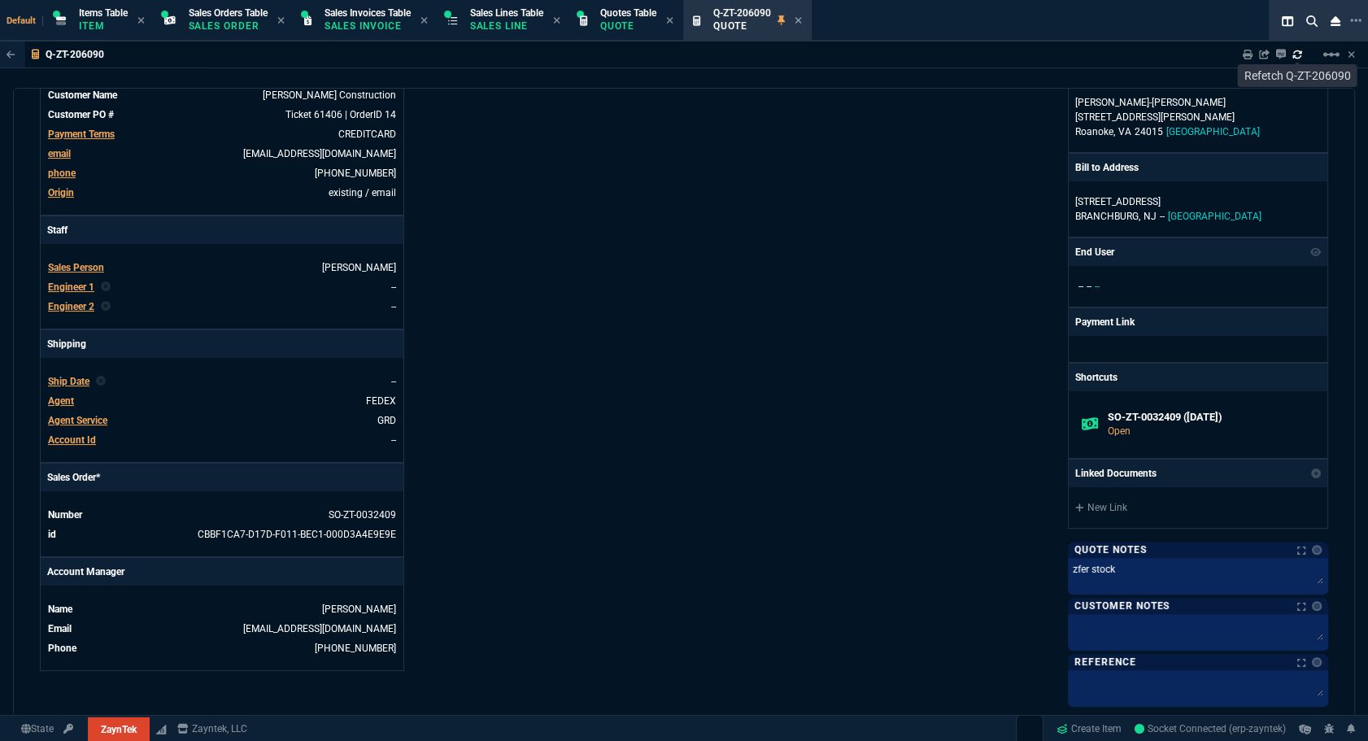
scroll to position [0, 0]
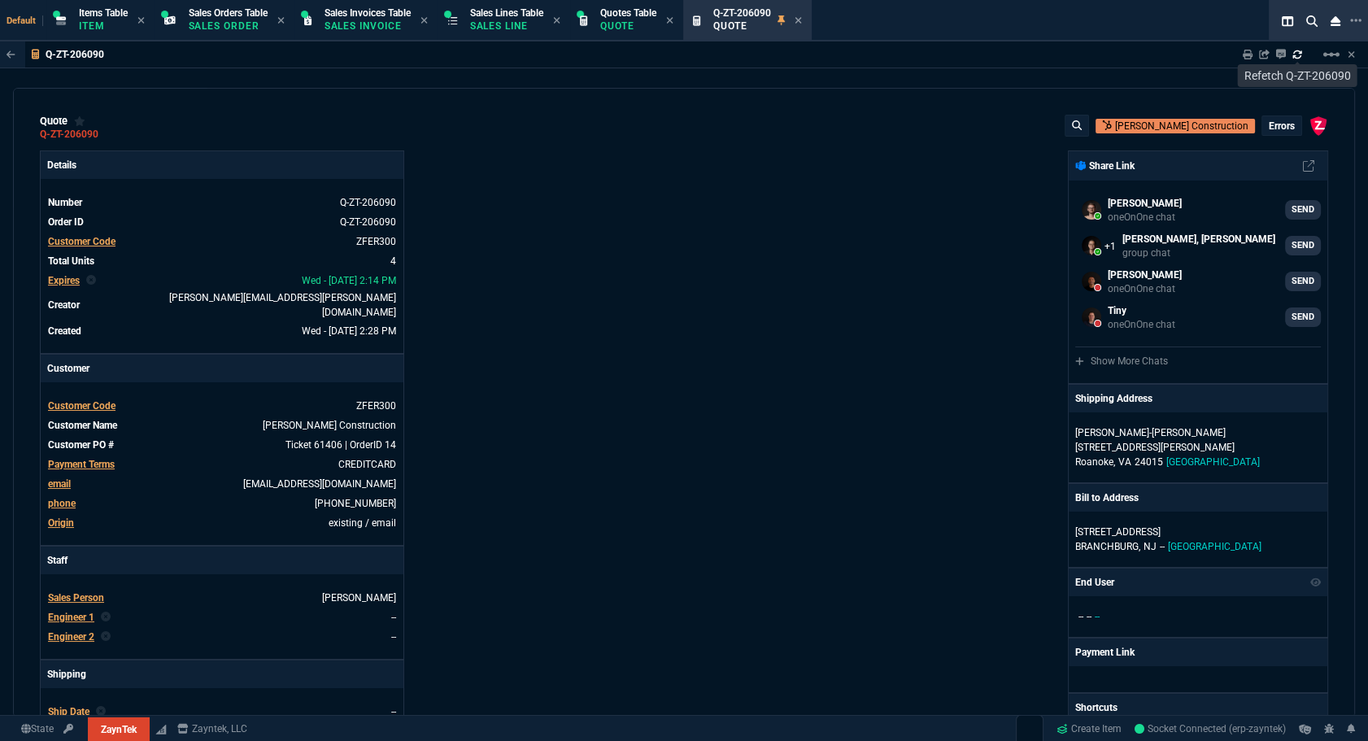
click at [1272, 131] on p "errors" at bounding box center [1281, 126] width 26 height 13
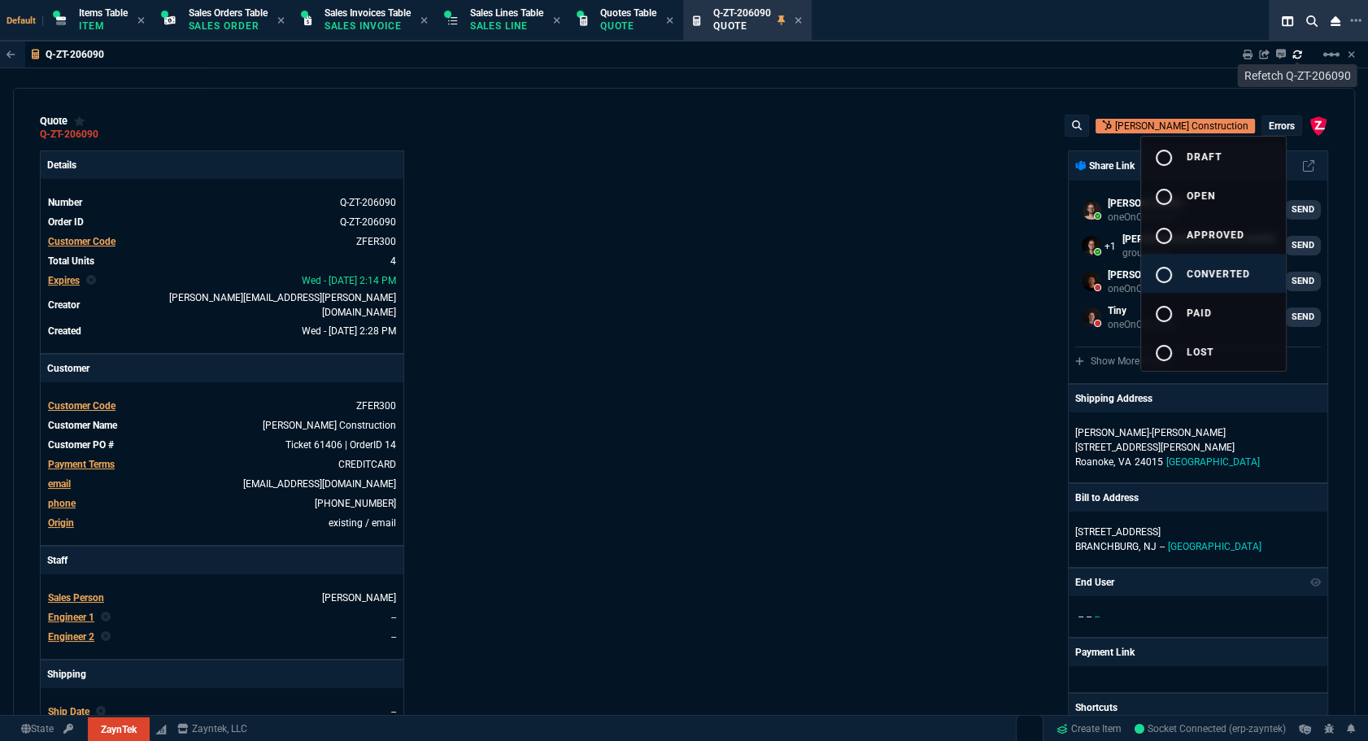
click at [1217, 272] on span "converted" at bounding box center [1217, 273] width 63 height 11
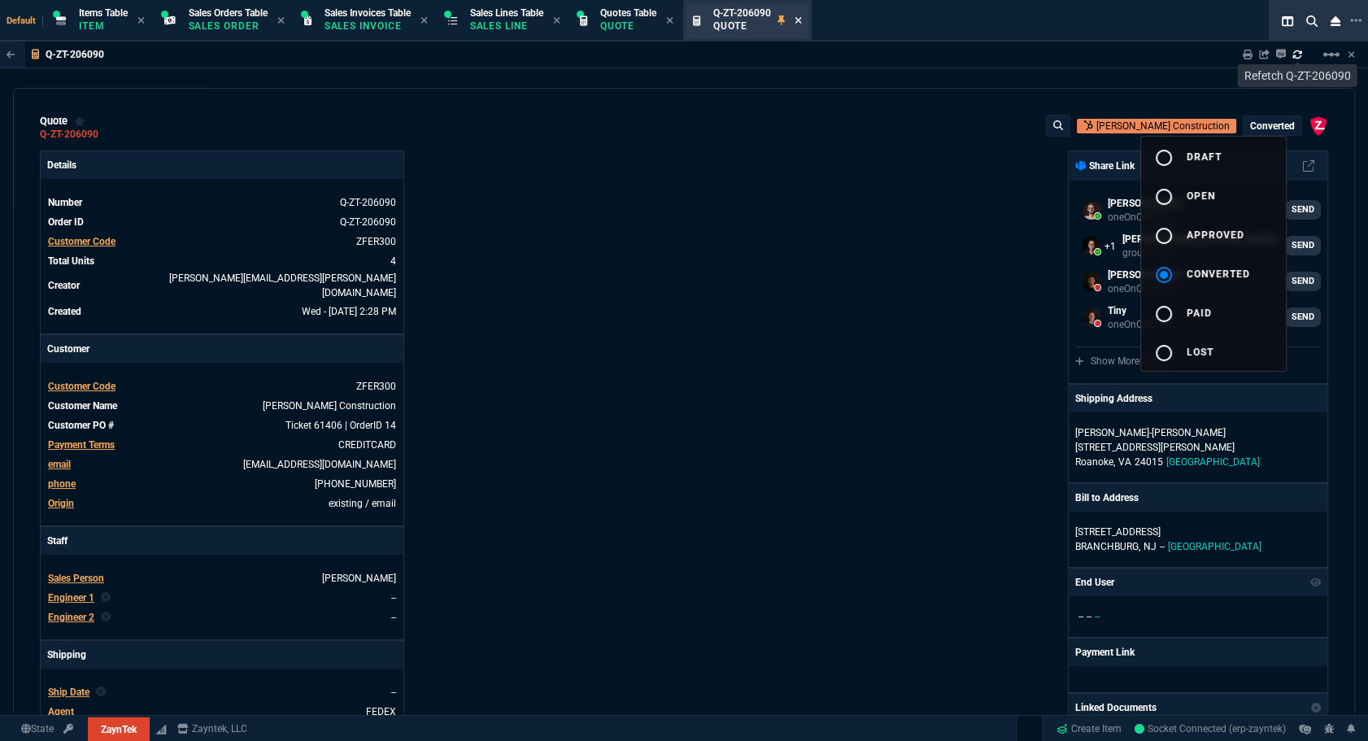
click at [809, 24] on div at bounding box center [684, 370] width 1368 height 741
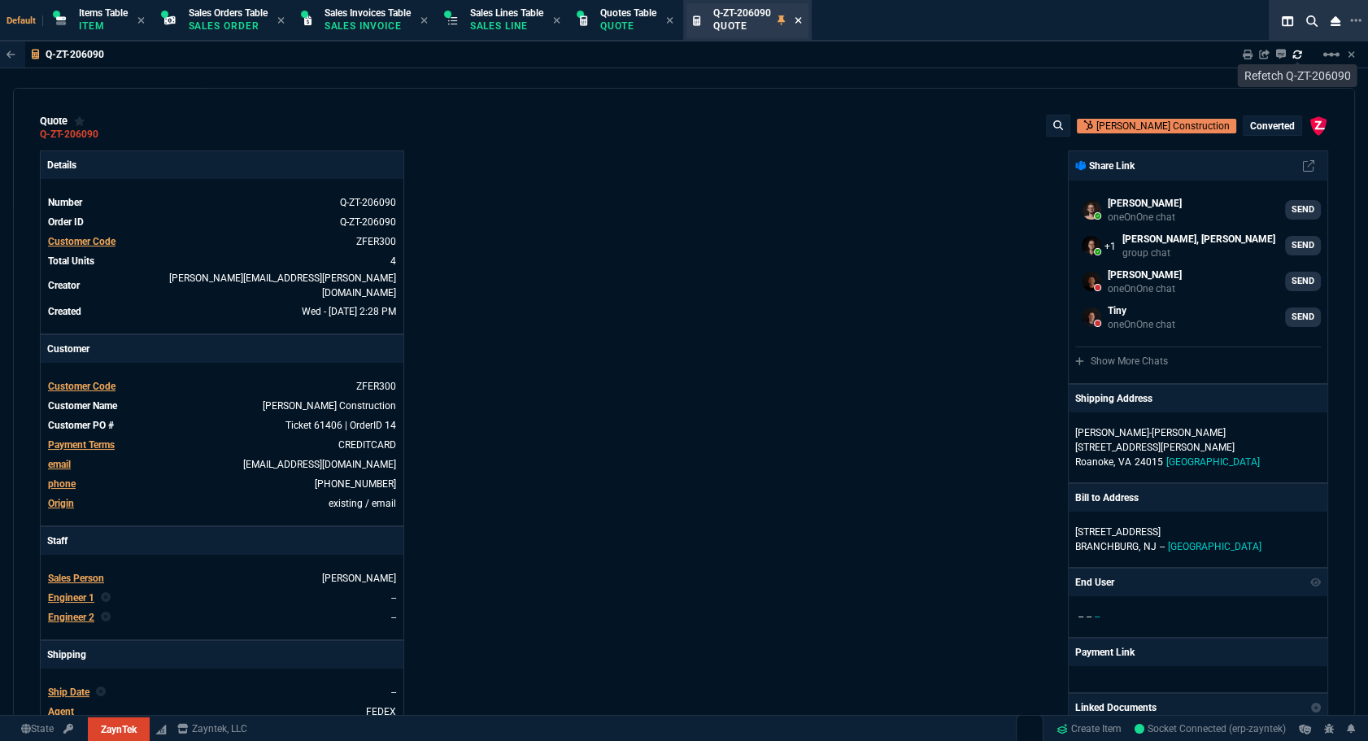
type input "0"
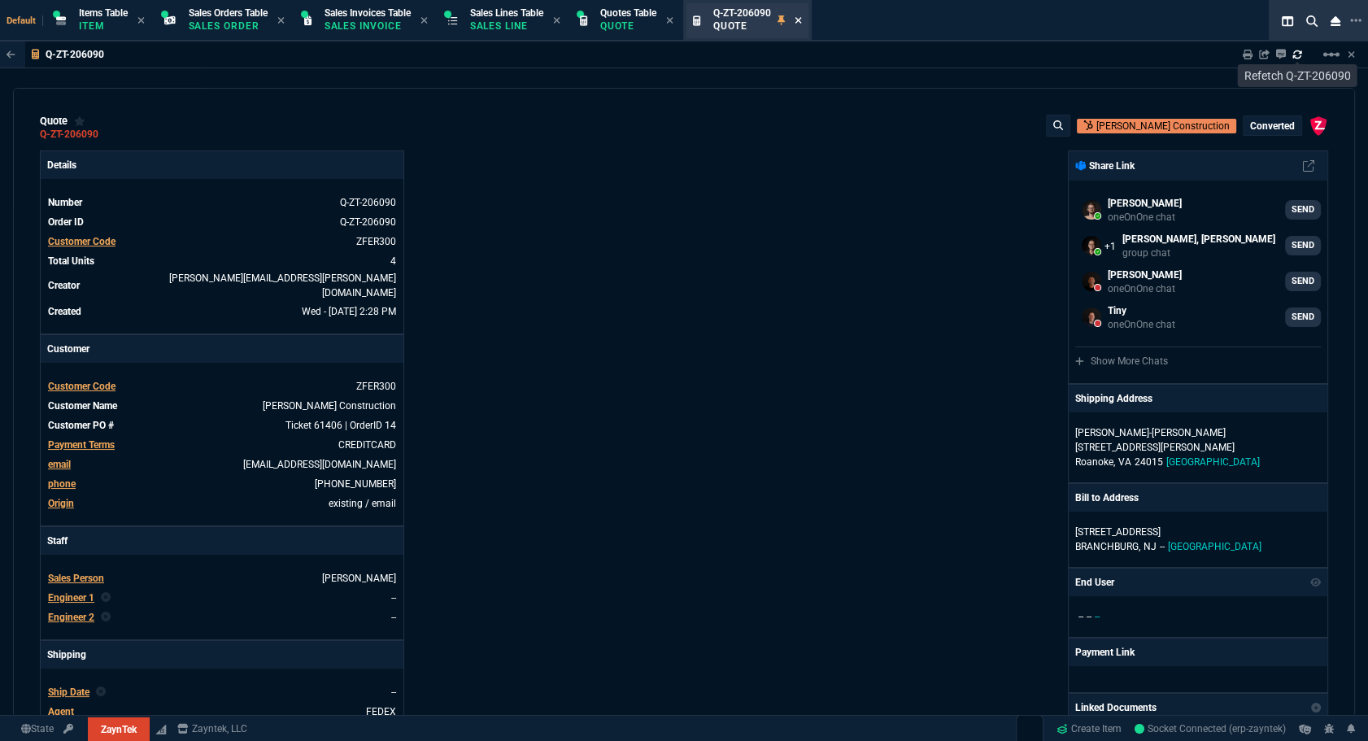
type input "0"
click at [802, 24] on icon at bounding box center [797, 20] width 7 height 10
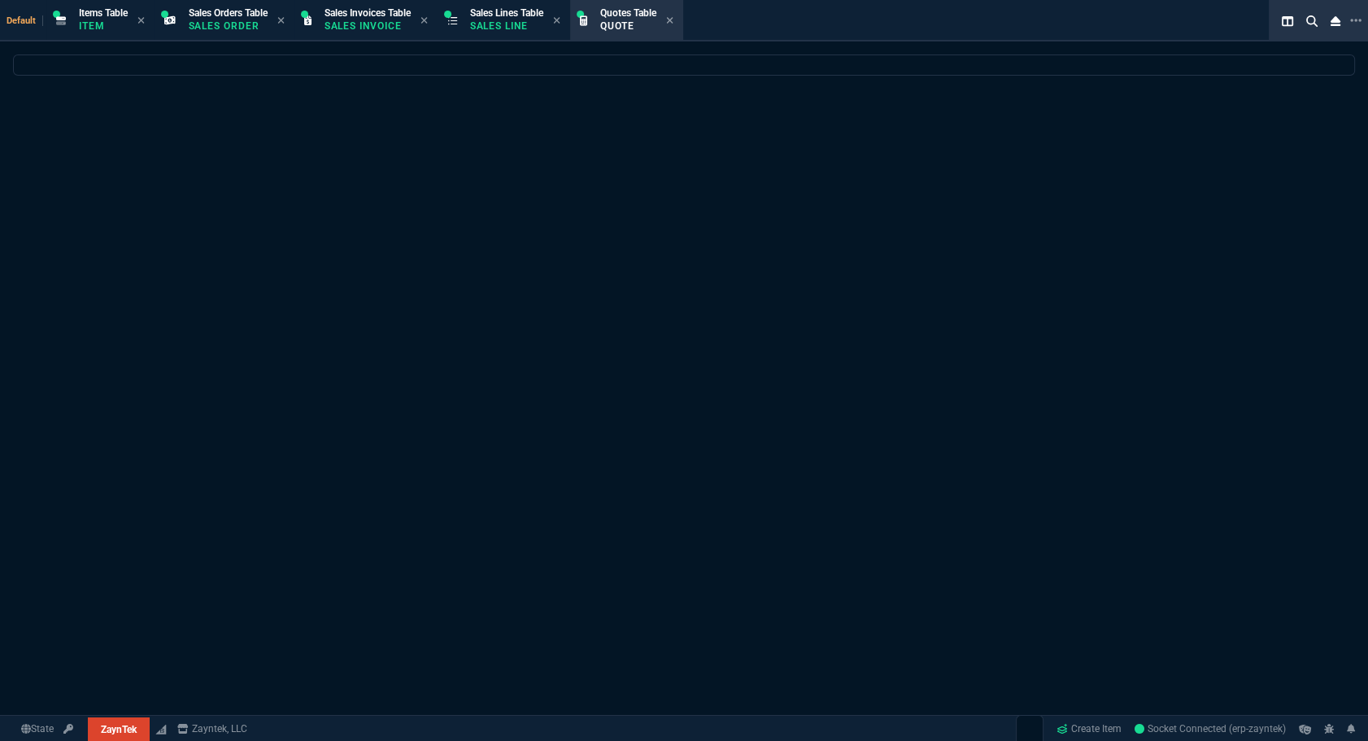
select select
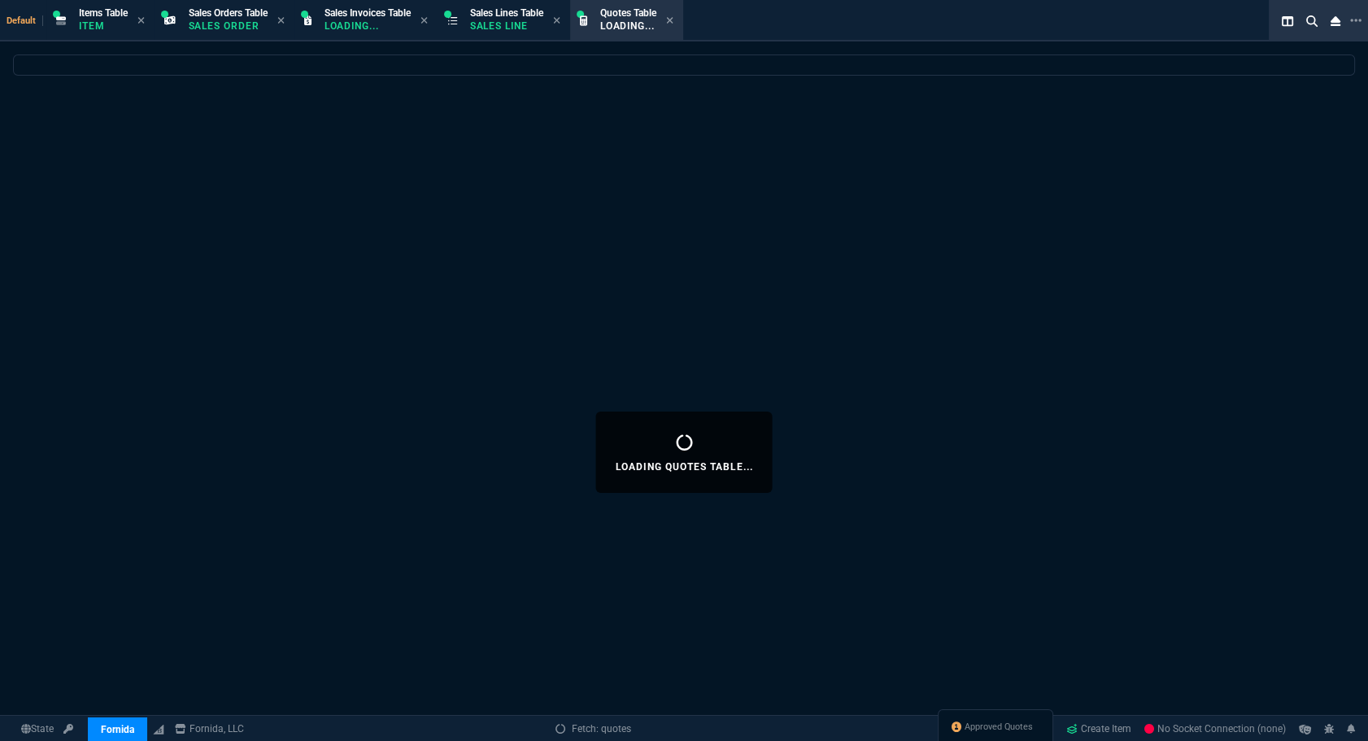
select select
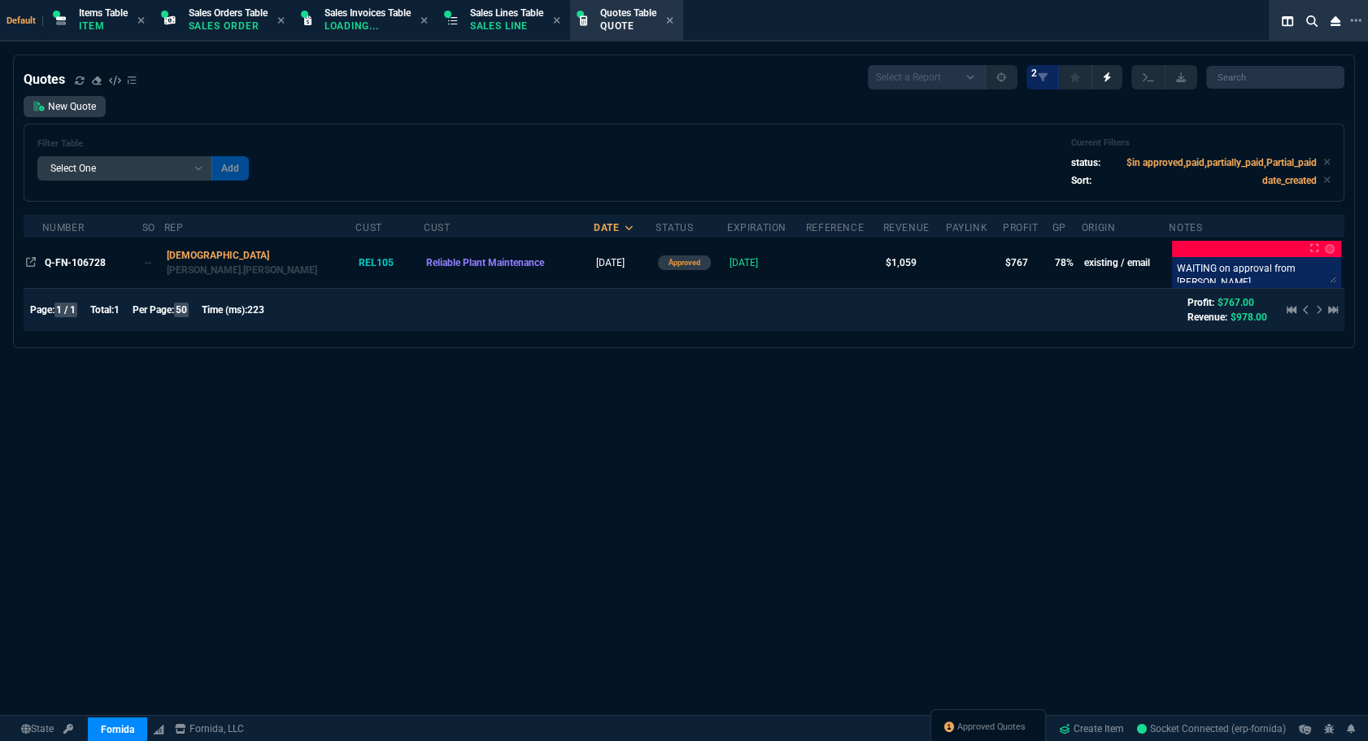
select select "12: [PERSON_NAME]"
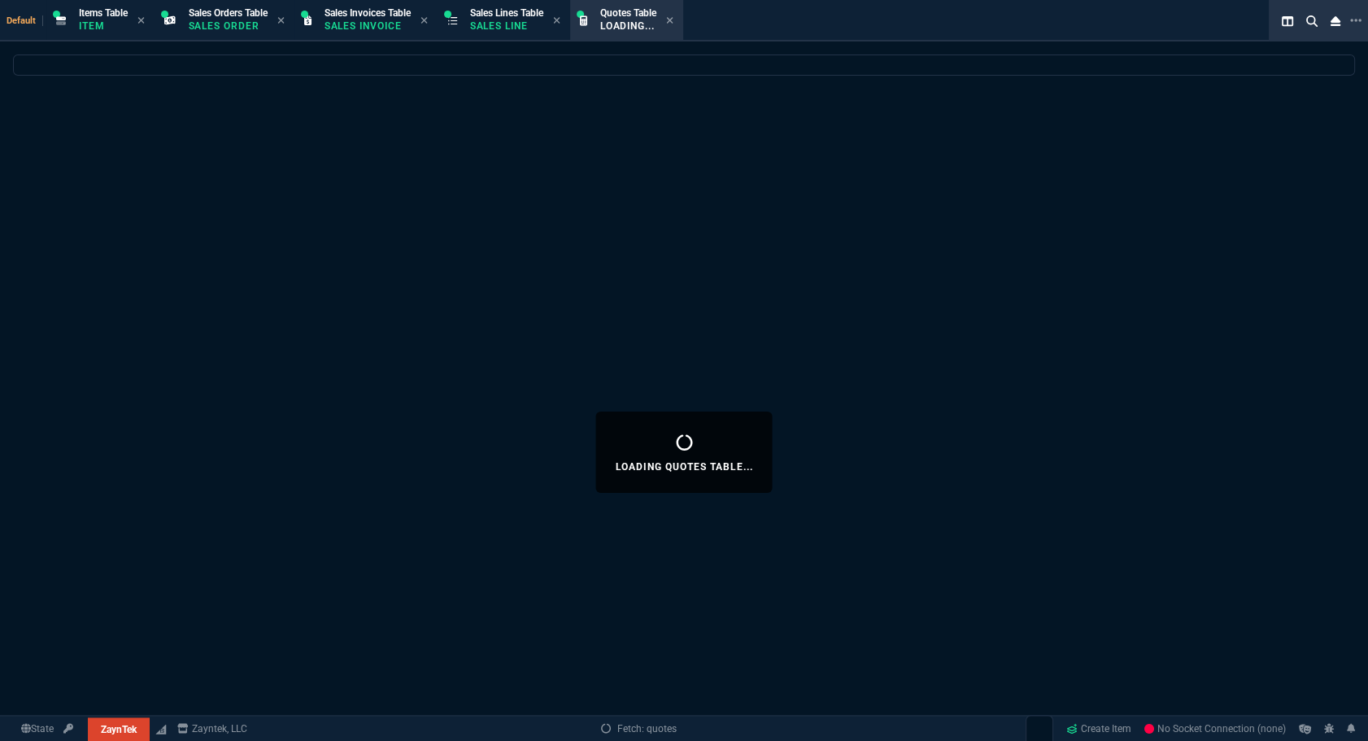
select select
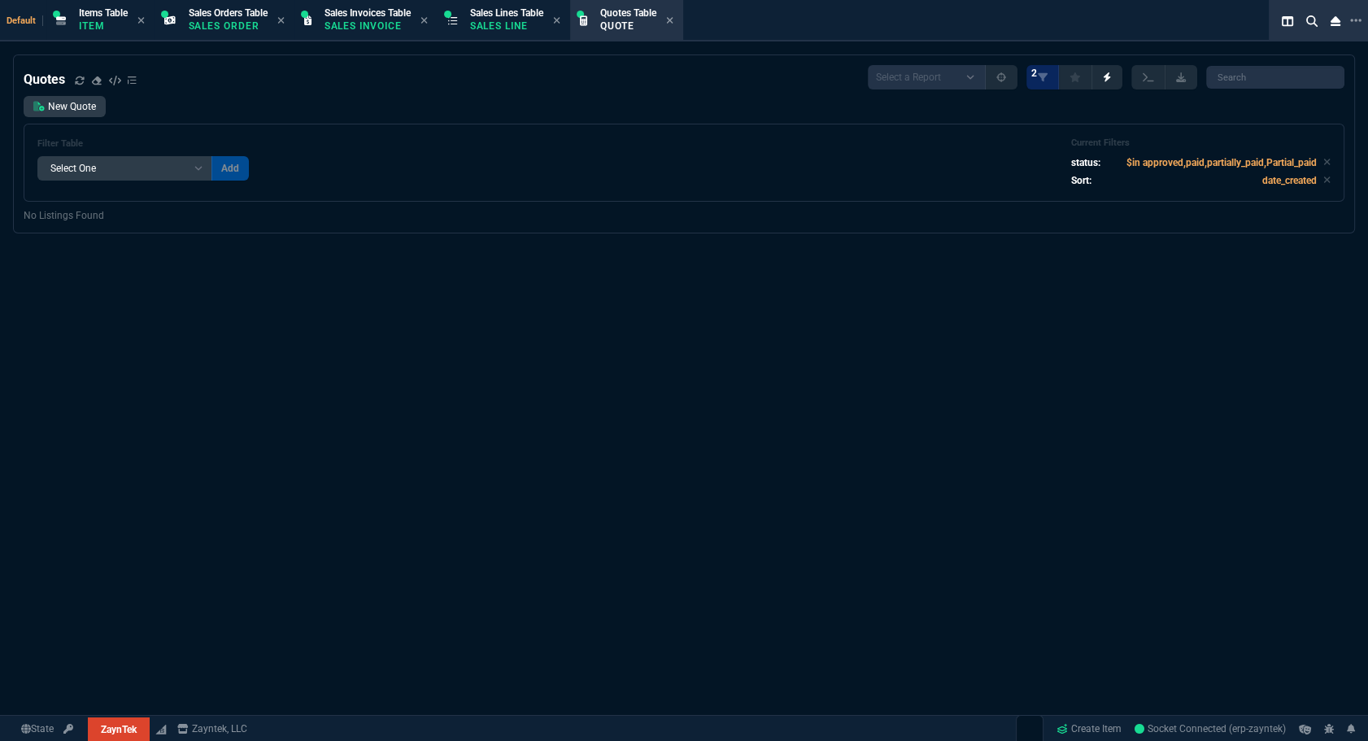
select select "12: [PERSON_NAME]"
